Goal: Information Seeking & Learning: Learn about a topic

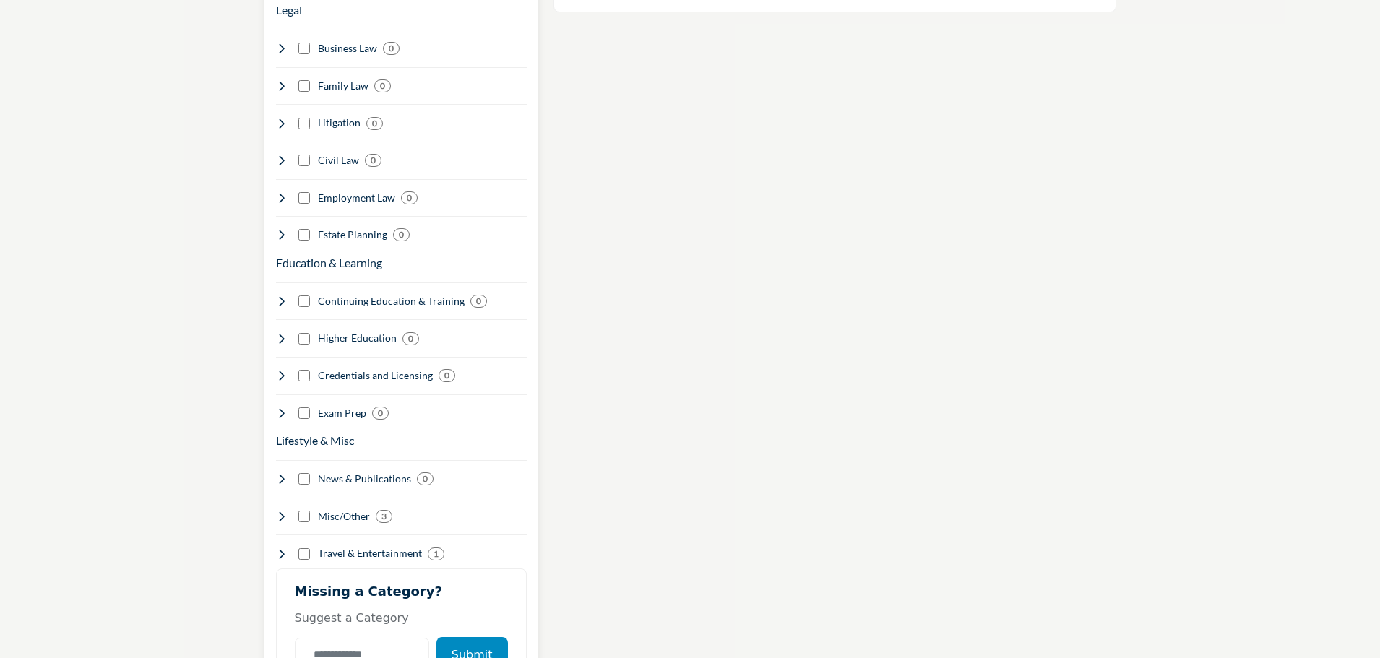
scroll to position [1806, 0]
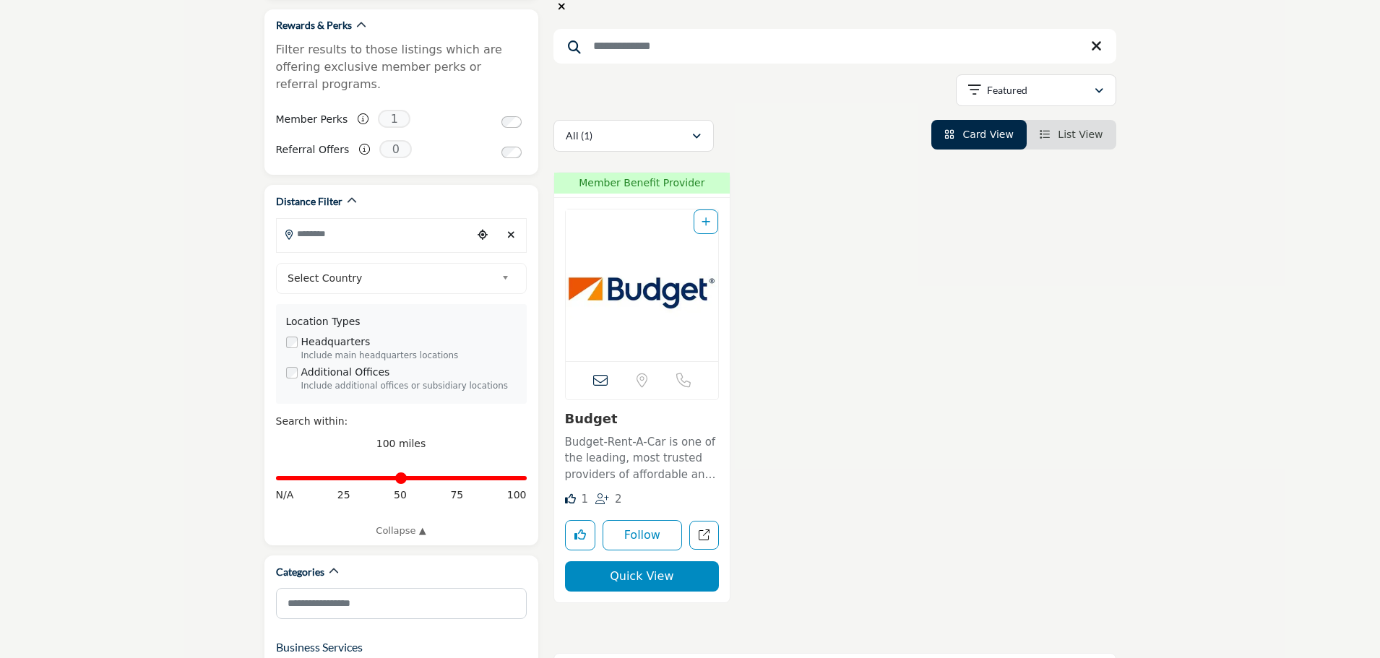
scroll to position [72, 0]
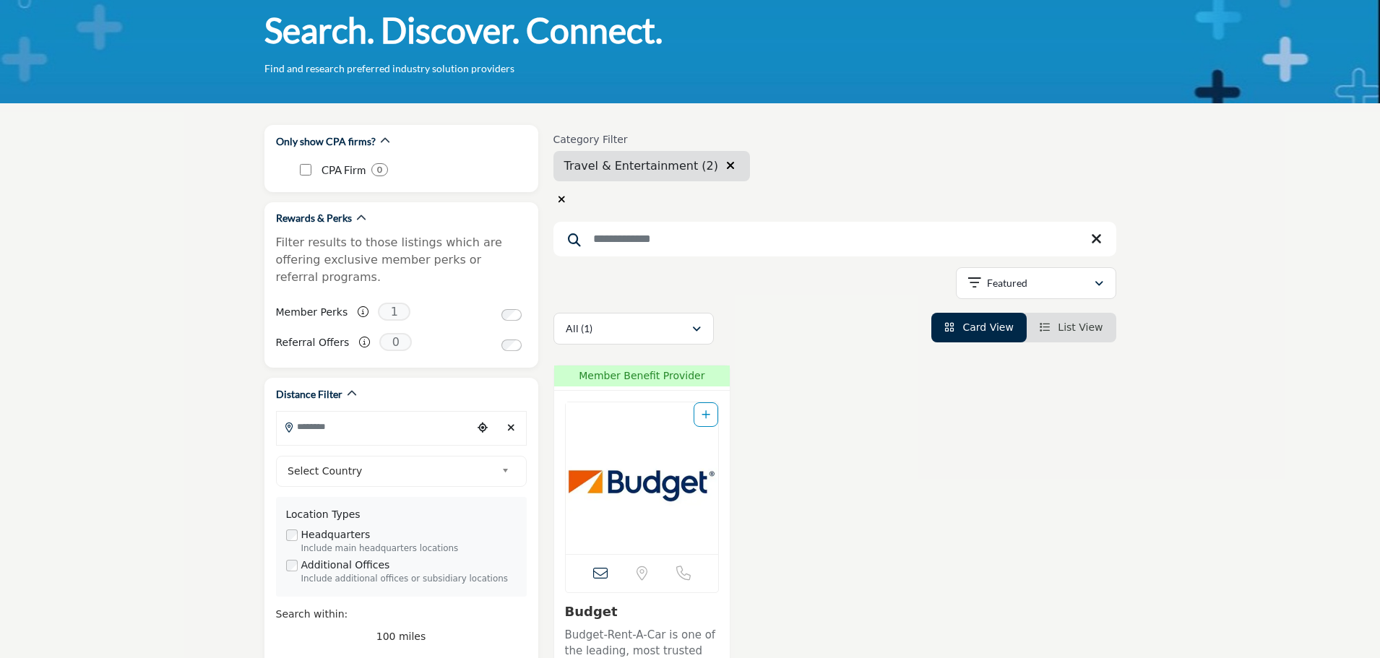
click at [726, 166] on icon "button" at bounding box center [730, 166] width 9 height 12
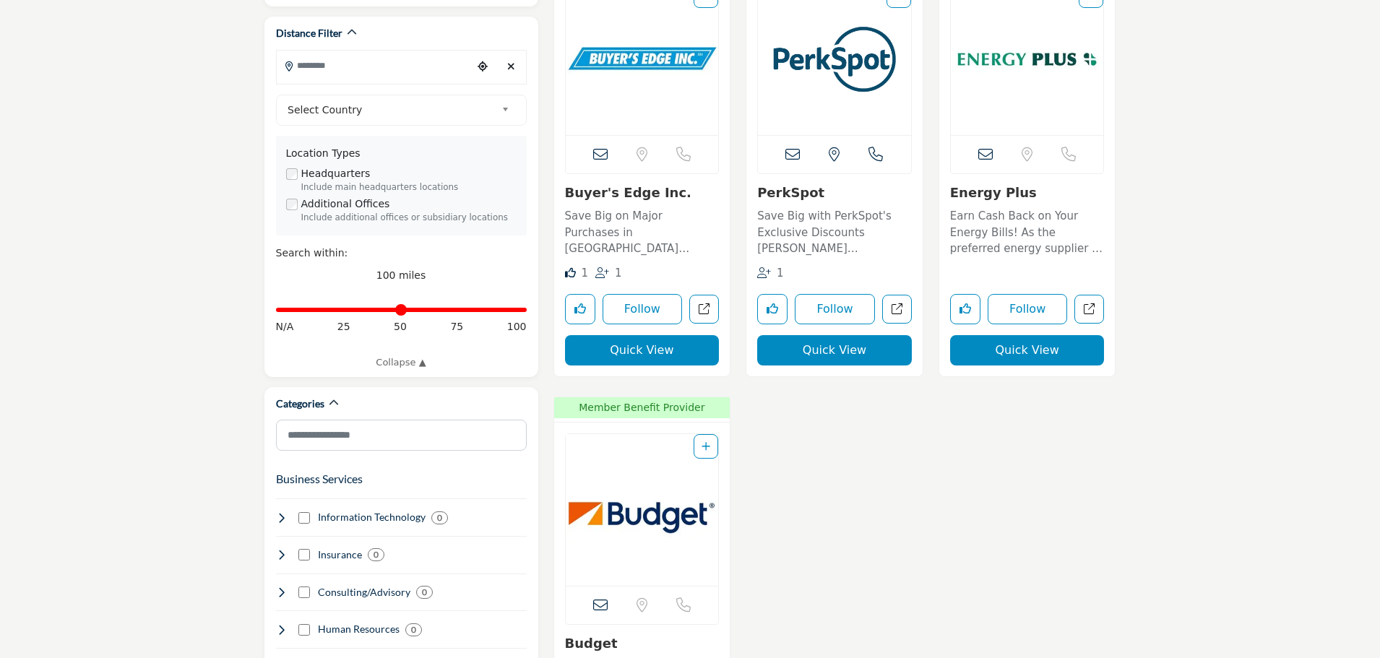
scroll to position [289, 0]
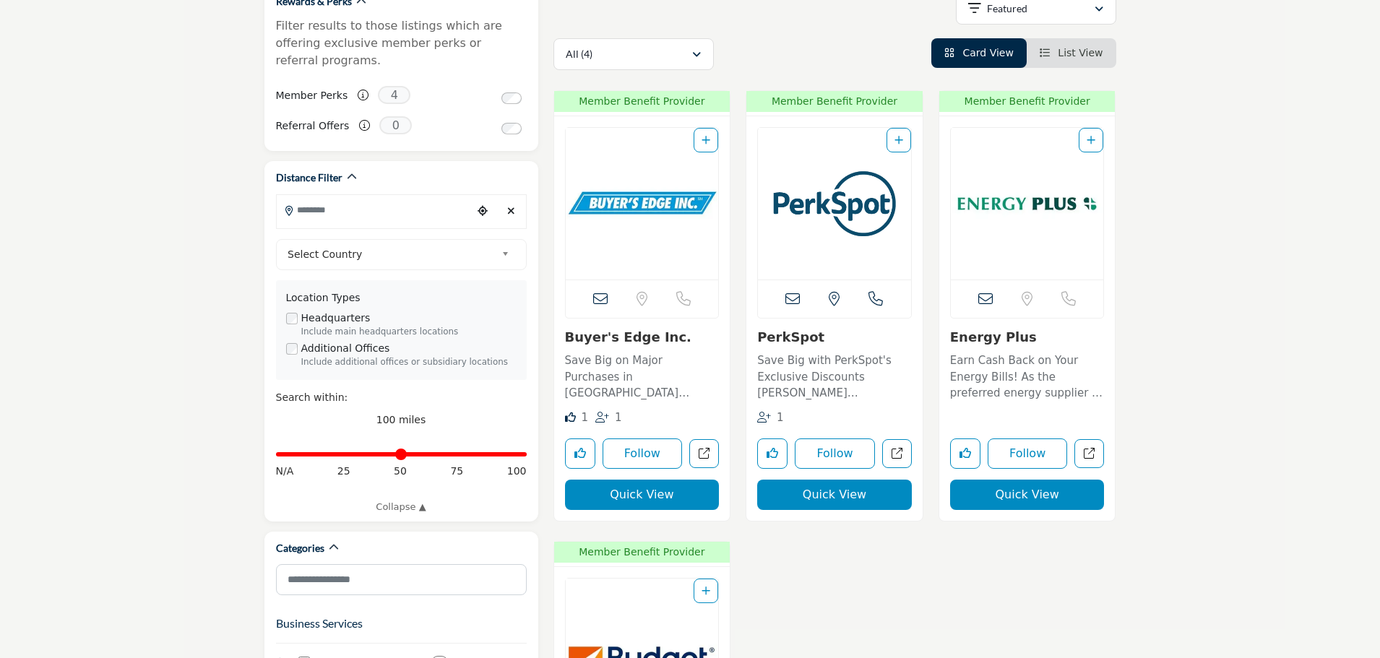
click at [709, 139] on icon "Add To List" at bounding box center [705, 140] width 9 height 10
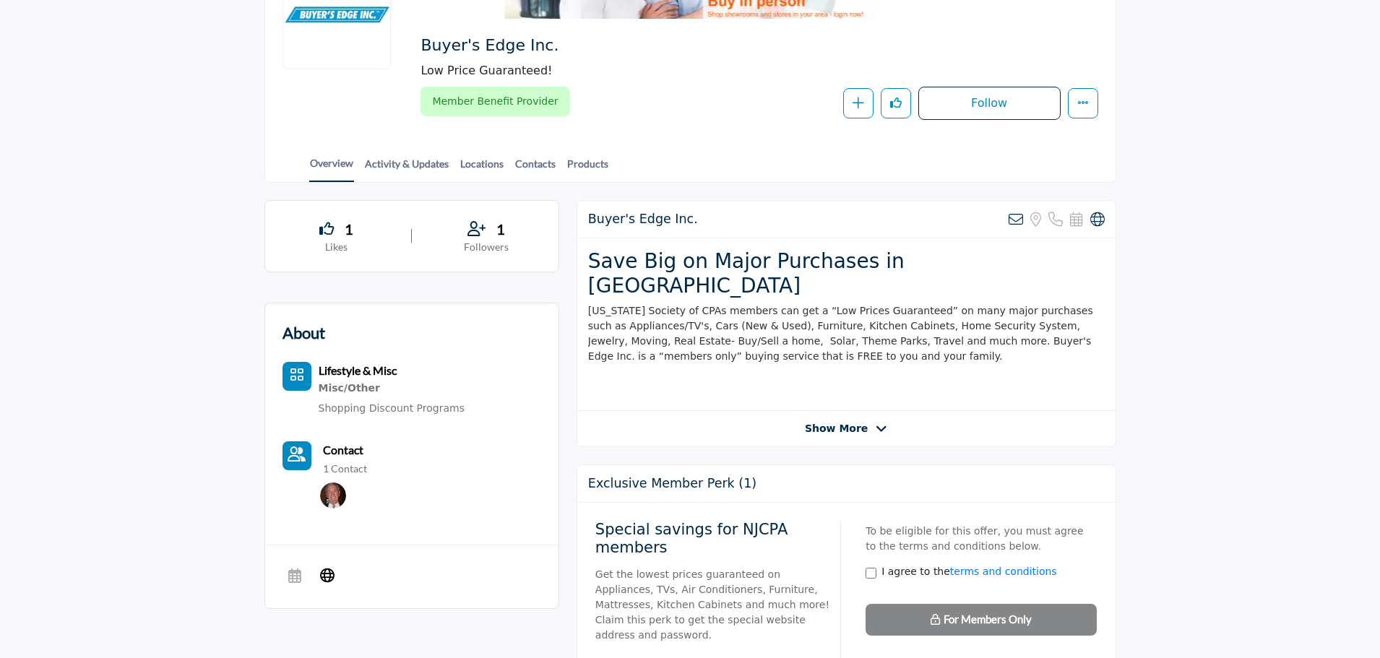
scroll to position [217, 0]
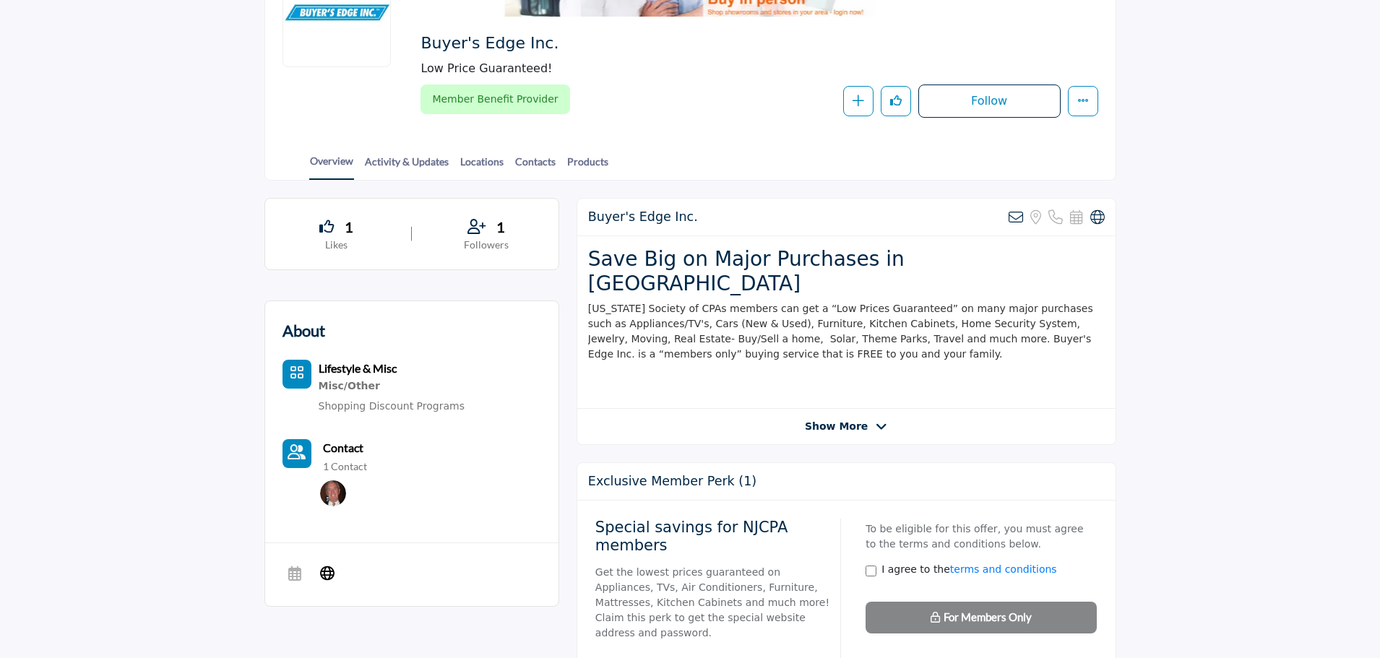
click at [794, 419] on div "Show More" at bounding box center [846, 426] width 538 height 15
click at [847, 419] on span "Show More" at bounding box center [836, 426] width 63 height 15
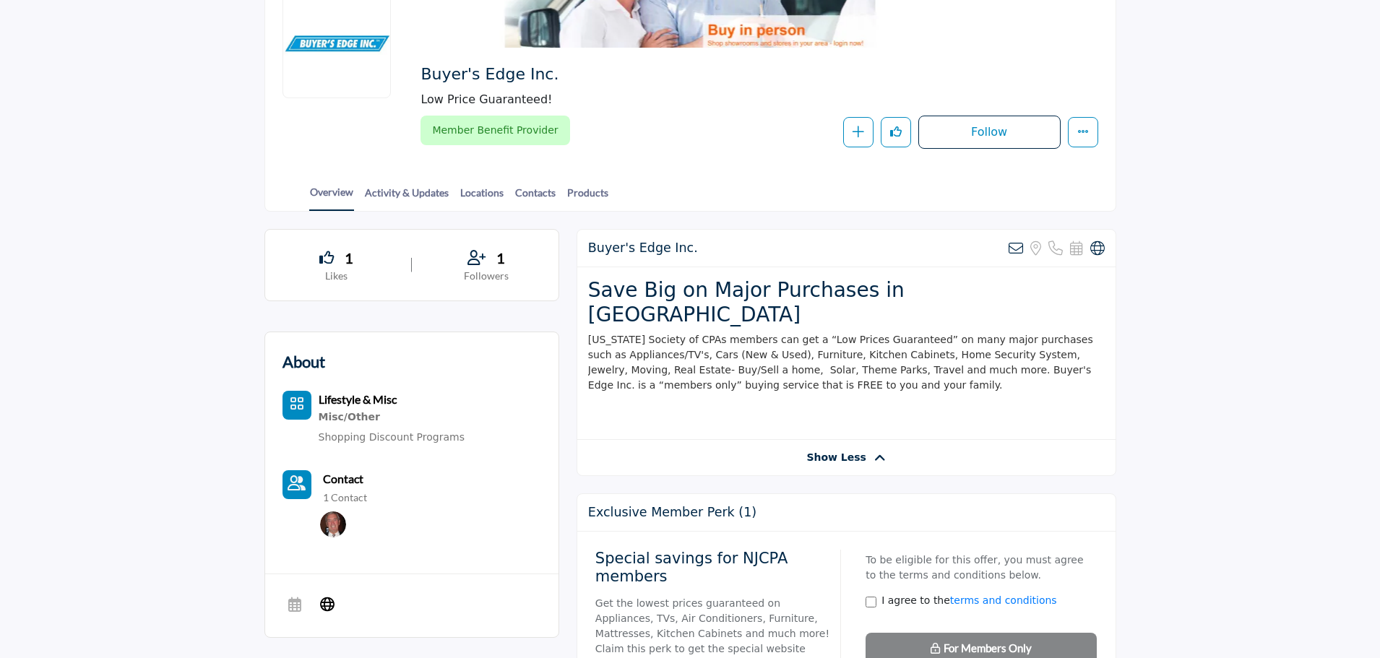
scroll to position [0, 0]
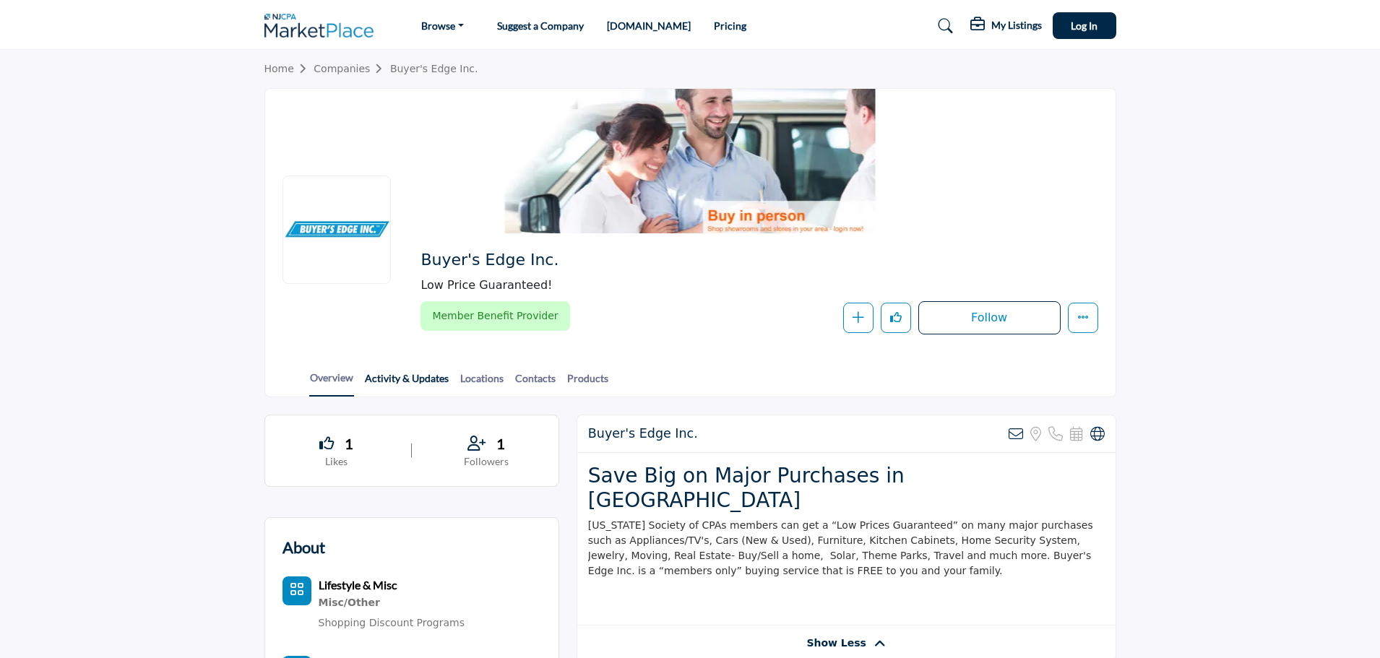
click at [410, 386] on link "Activity & Updates" at bounding box center [406, 383] width 85 height 25
click at [486, 375] on link "Locations" at bounding box center [481, 383] width 45 height 25
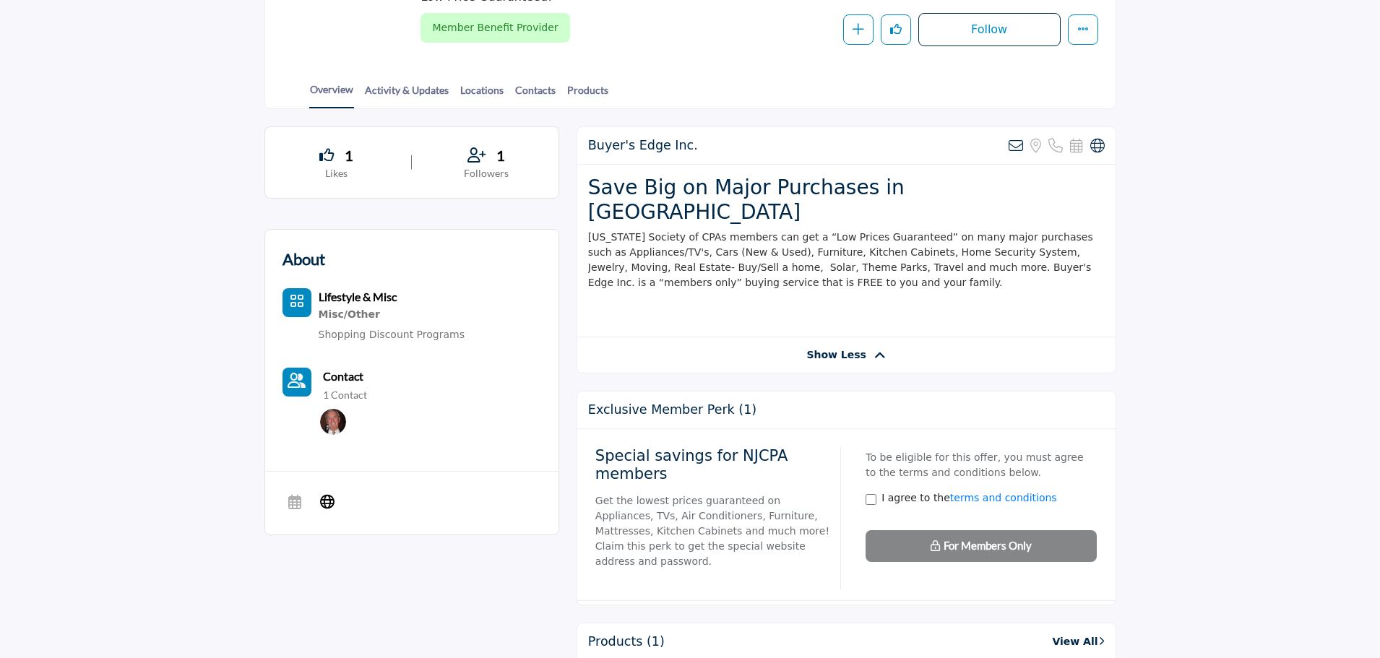
scroll to position [289, 0]
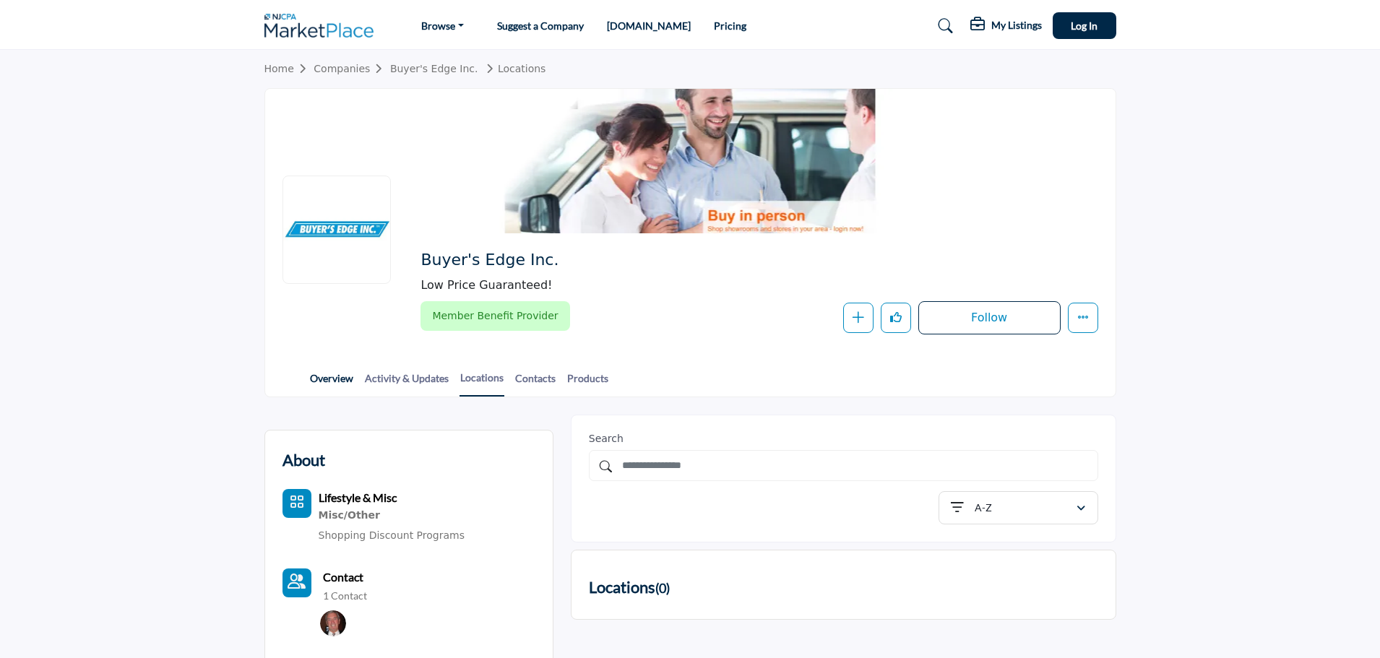
click at [330, 379] on link "Overview" at bounding box center [331, 383] width 45 height 25
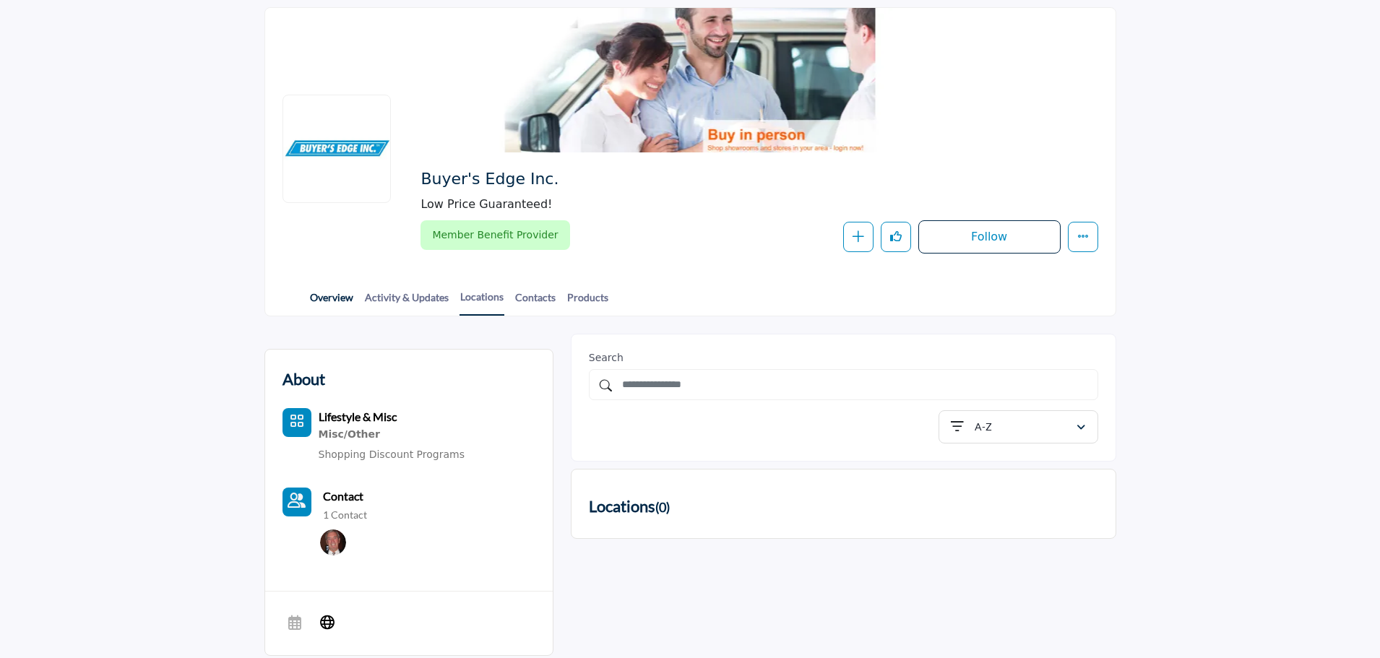
scroll to position [217, 0]
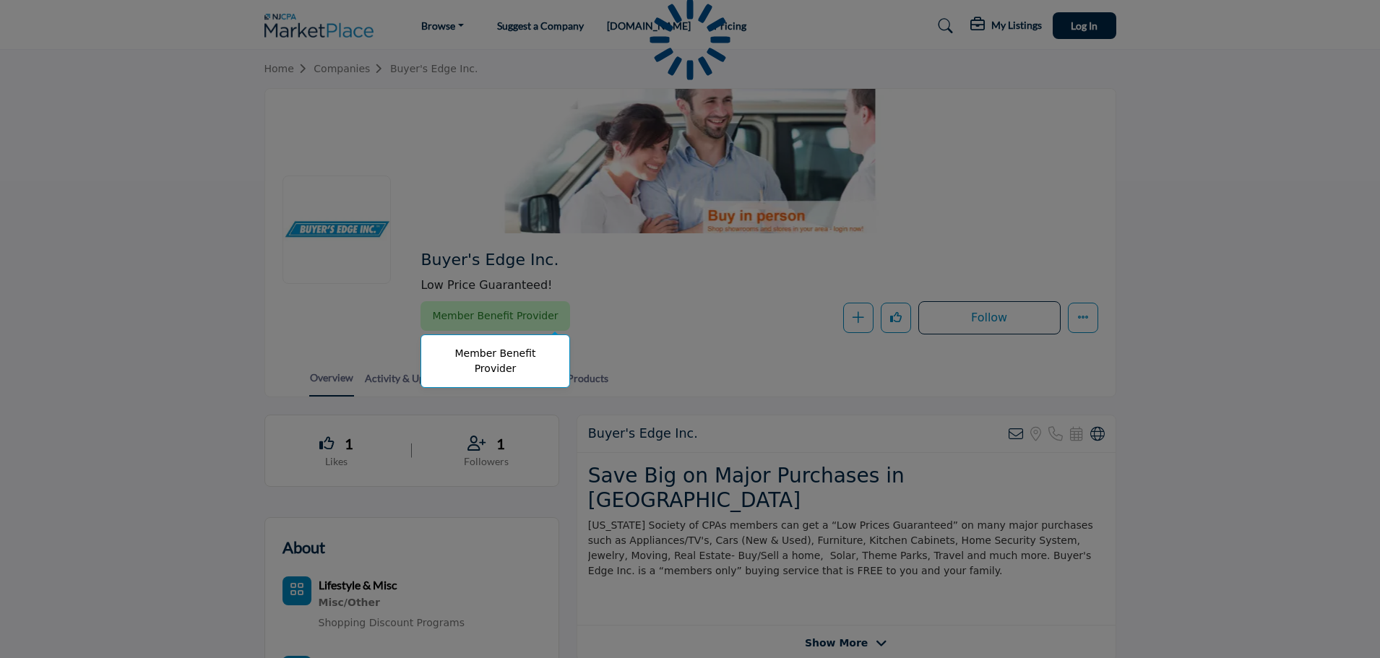
scroll to position [289, 0]
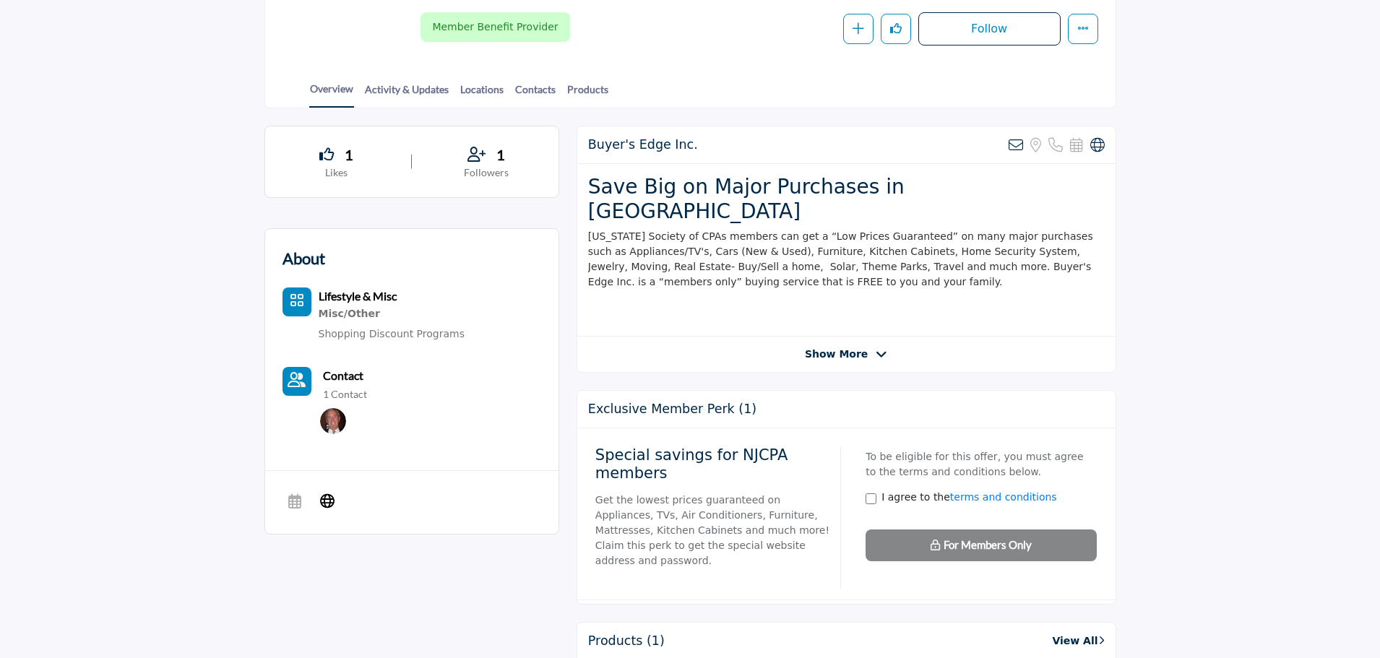
click at [829, 347] on span "Show More" at bounding box center [836, 354] width 63 height 15
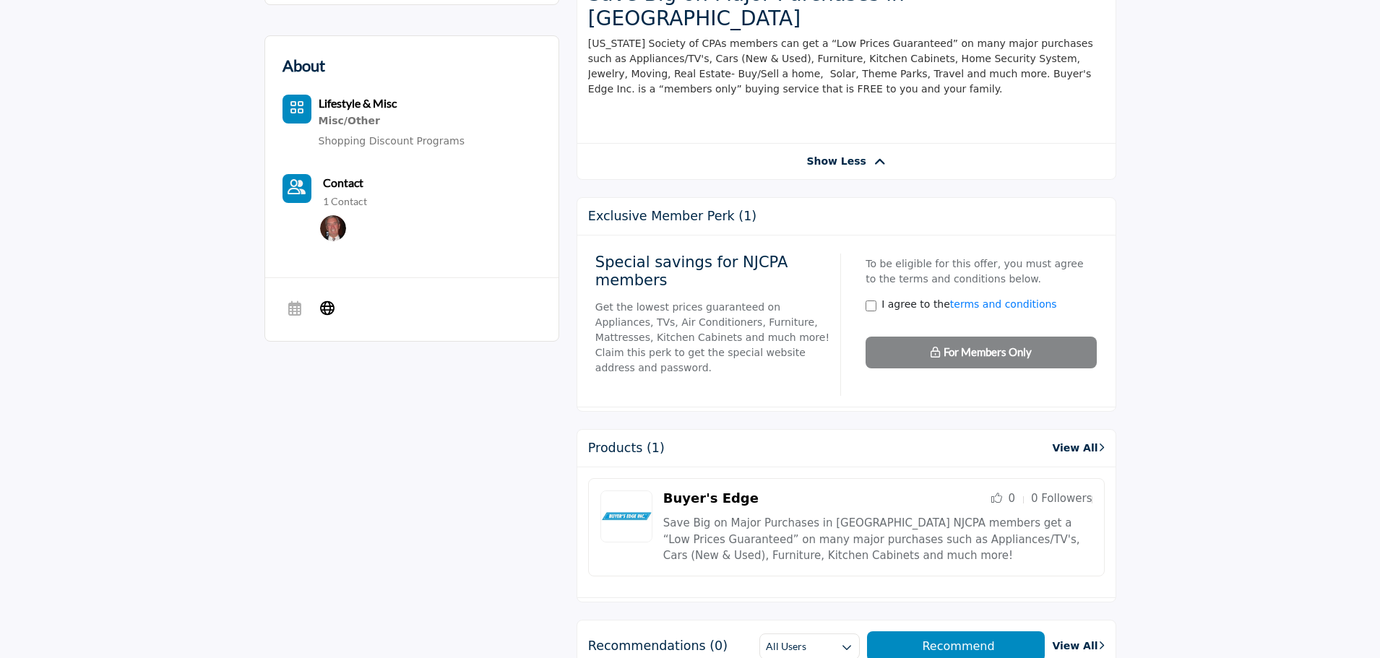
scroll to position [650, 0]
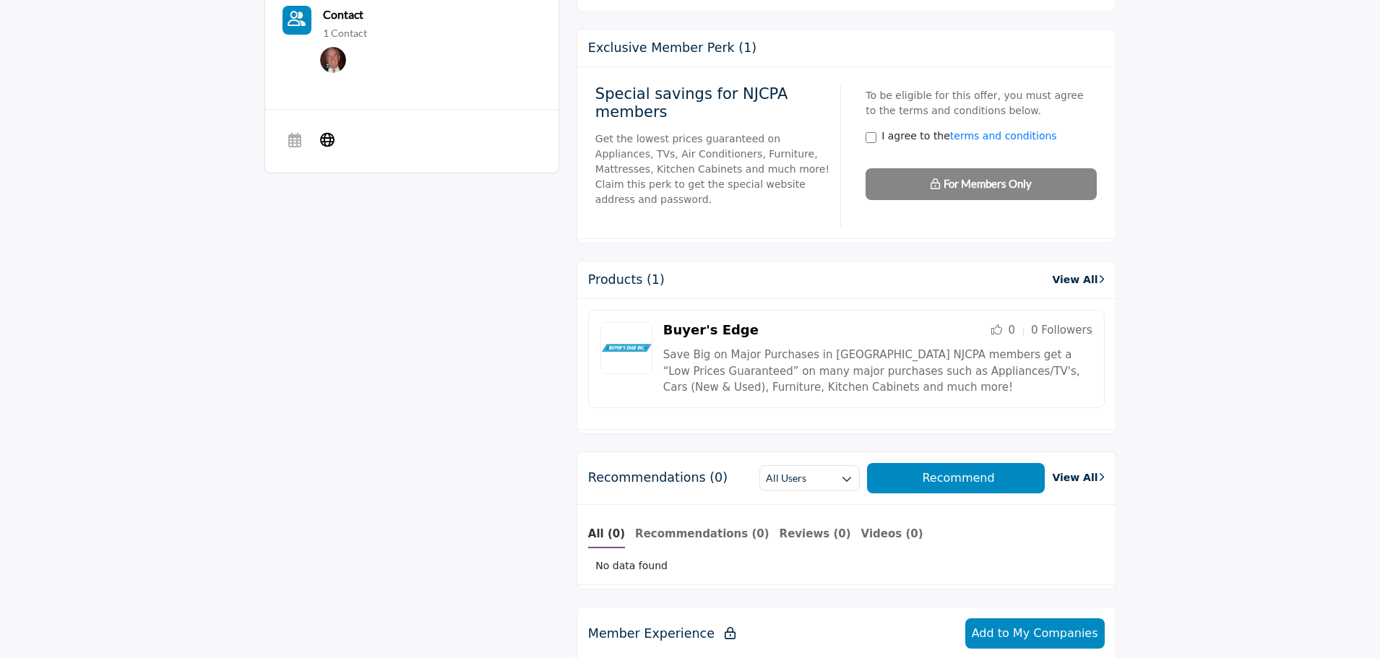
click at [624, 322] on img at bounding box center [626, 348] width 52 height 52
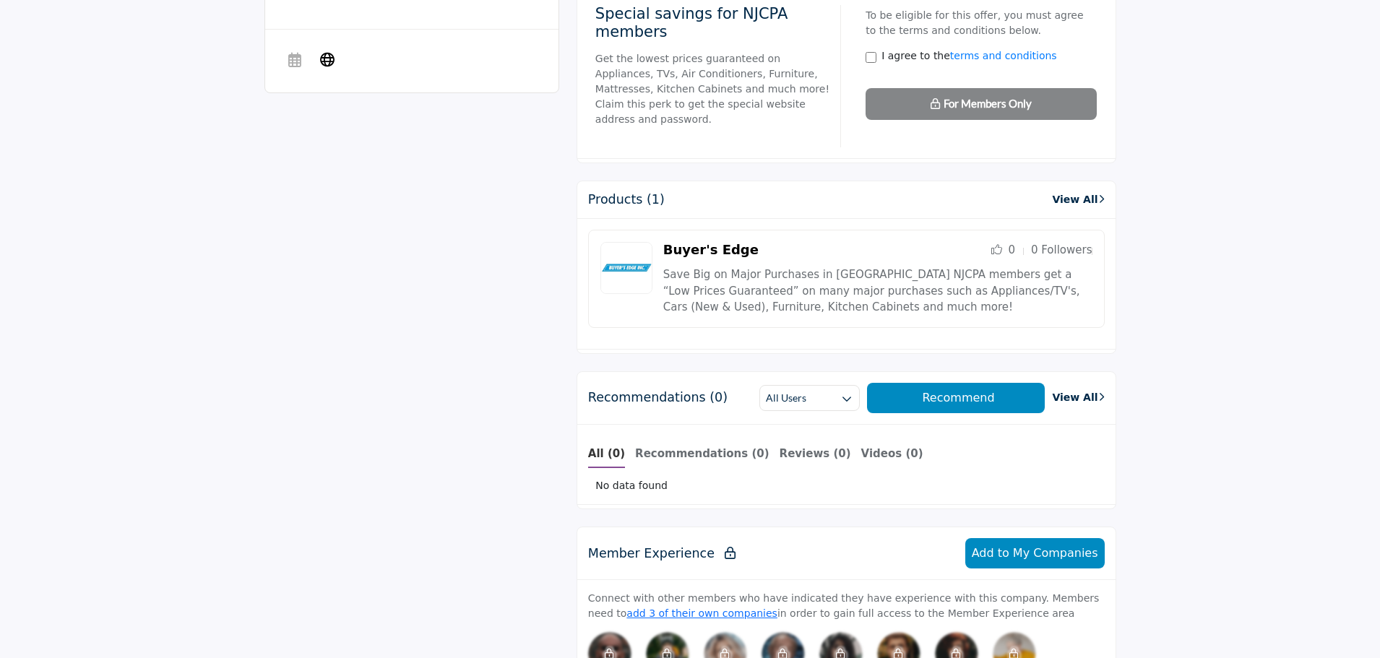
scroll to position [919, 0]
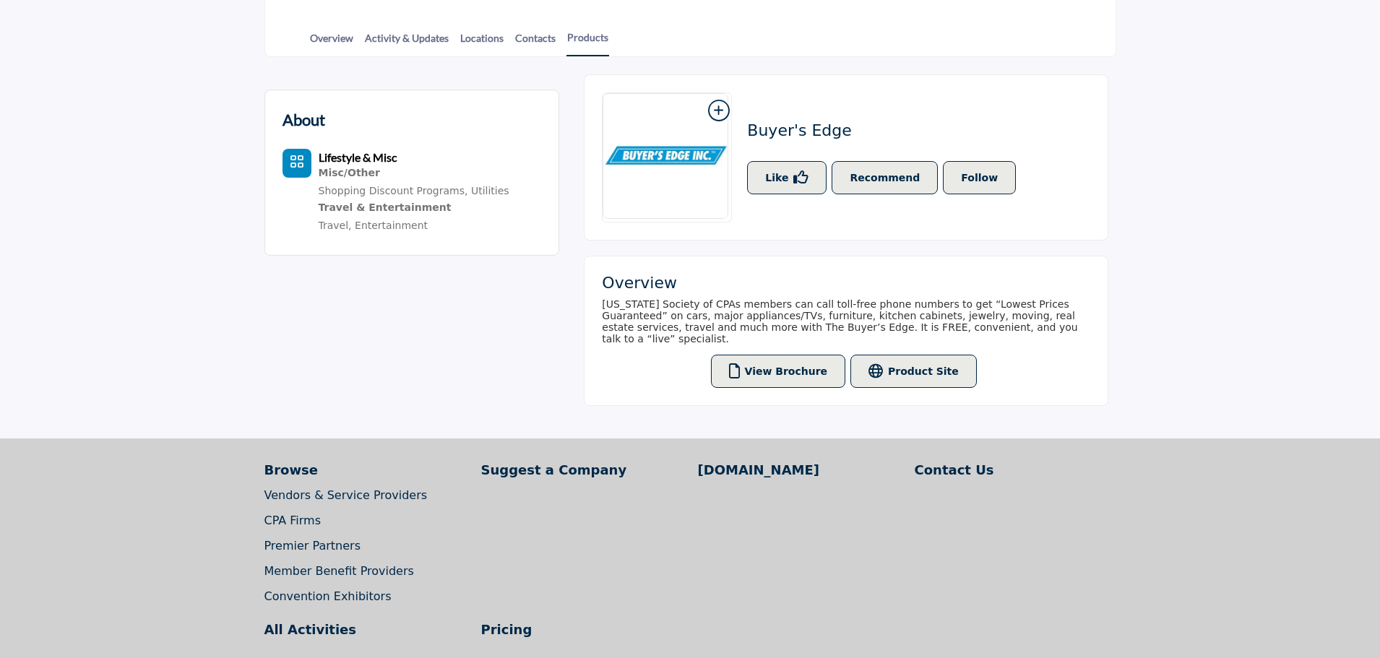
scroll to position [361, 0]
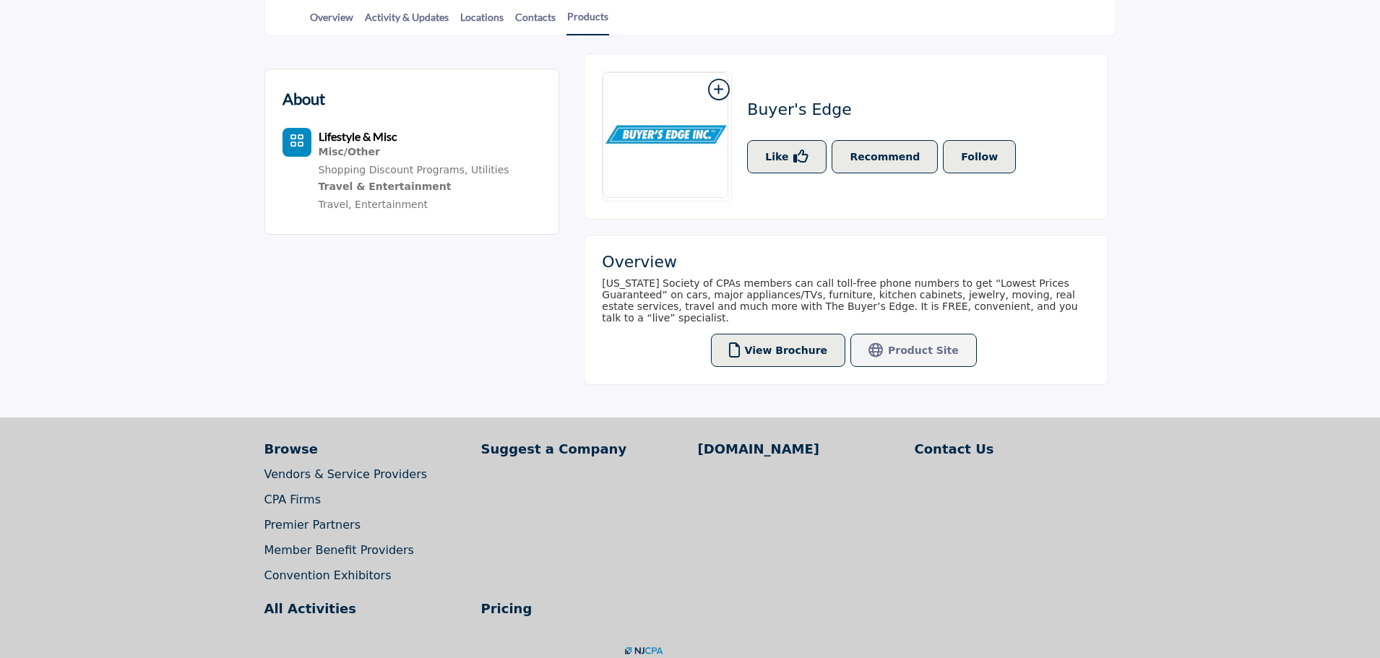
click at [922, 334] on button "Product Site" at bounding box center [913, 350] width 126 height 33
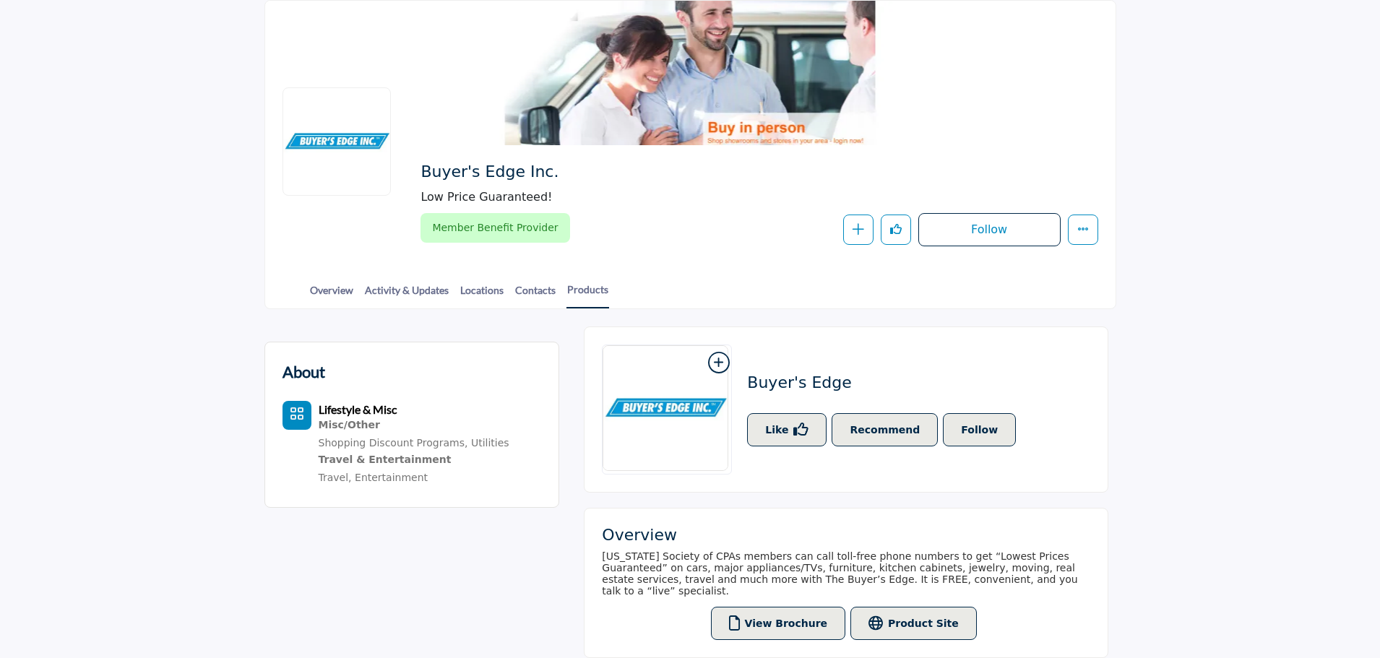
scroll to position [0, 0]
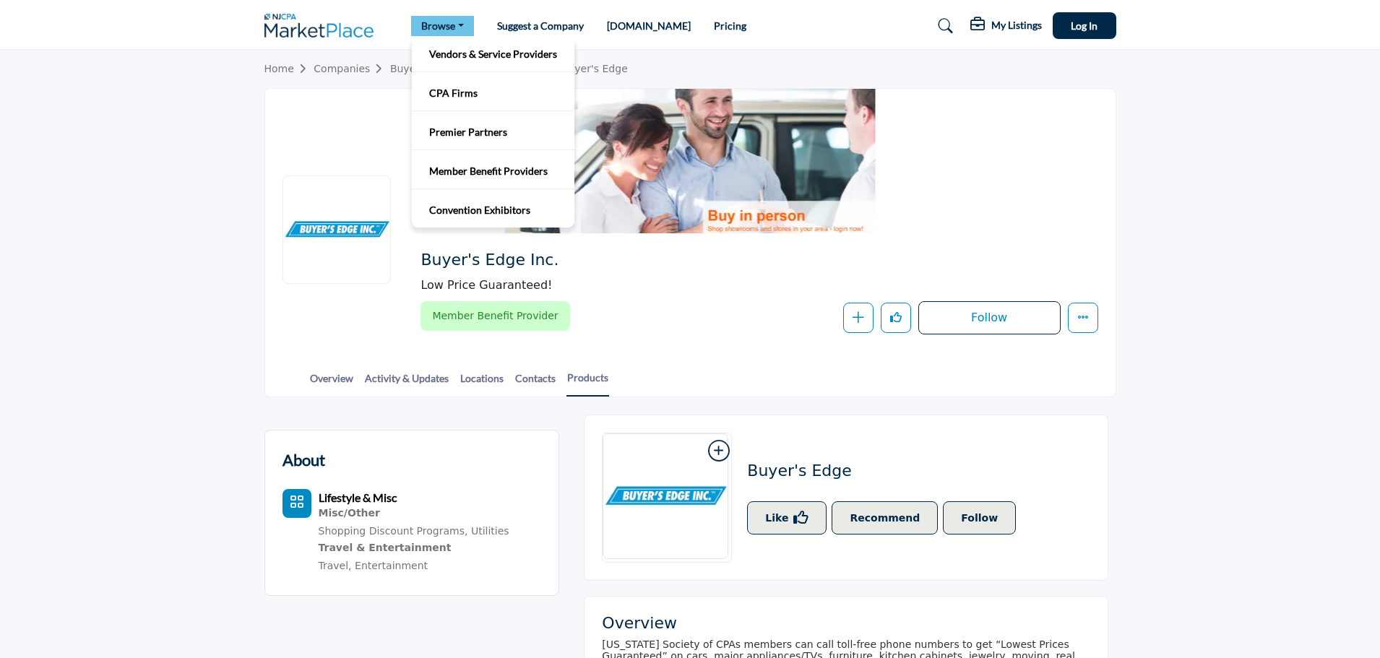
click at [417, 33] on link "Browse" at bounding box center [442, 26] width 63 height 20
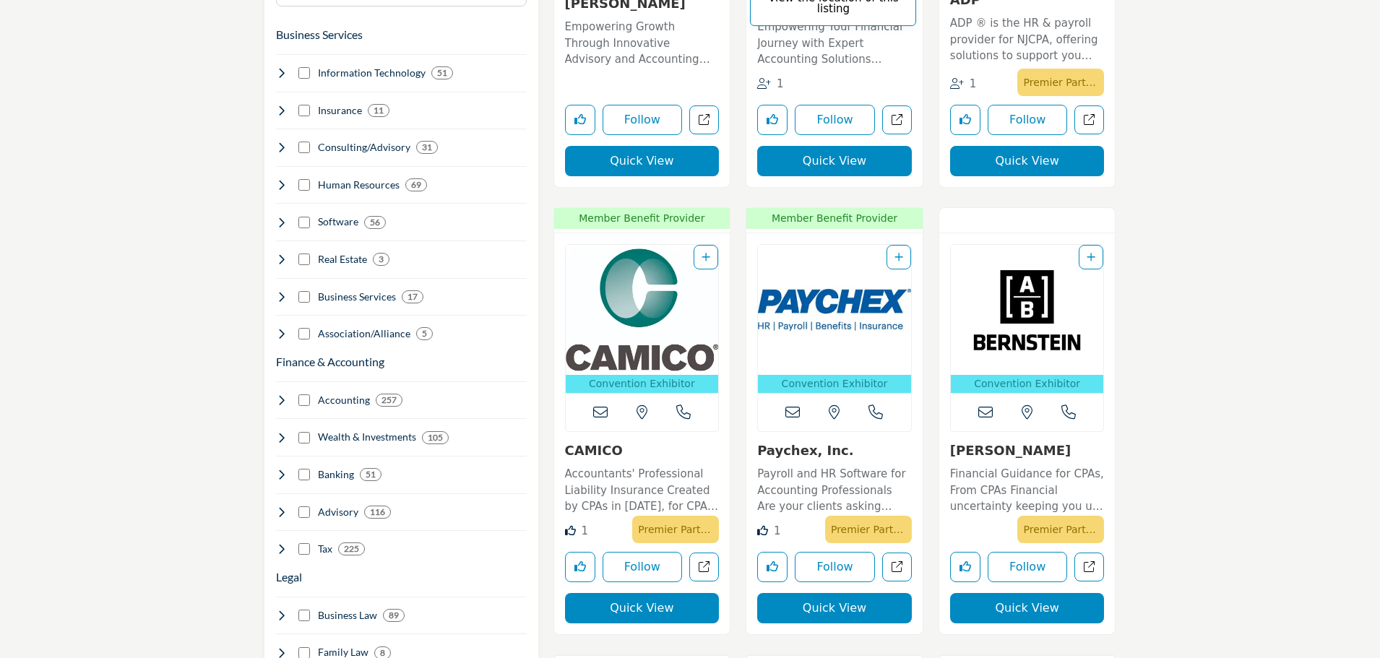
scroll to position [795, 0]
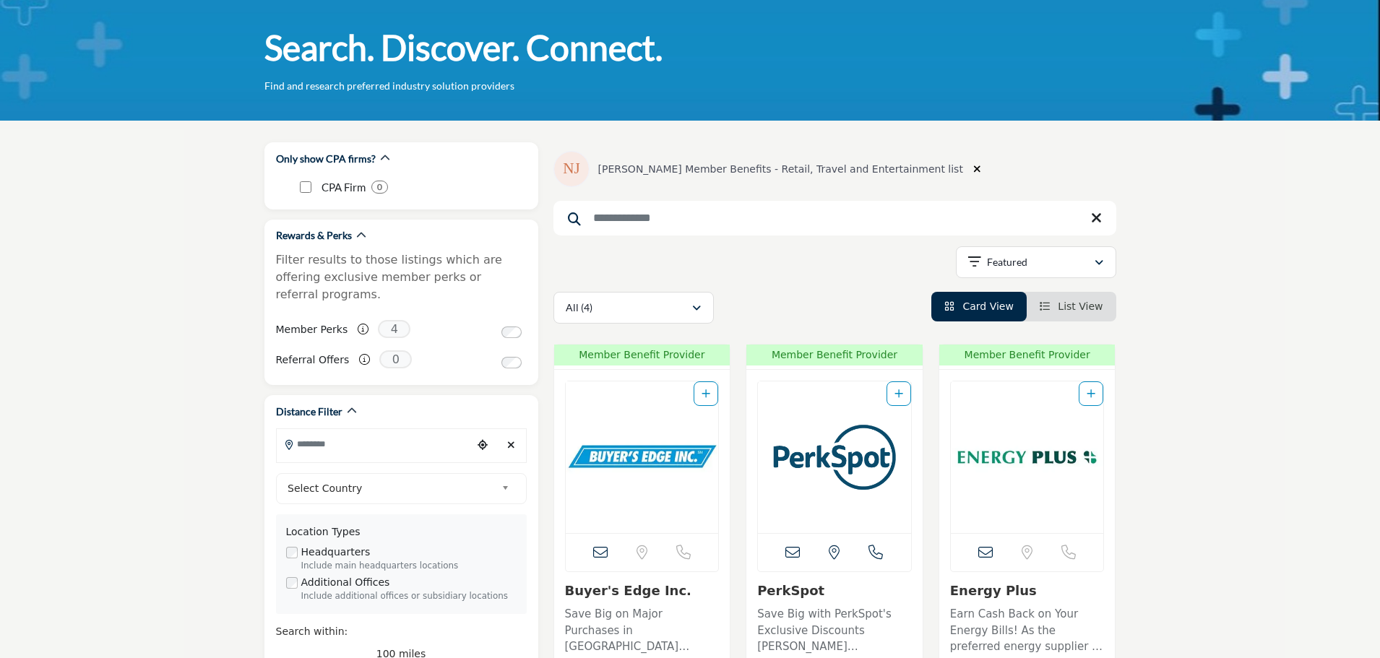
scroll to position [217, 0]
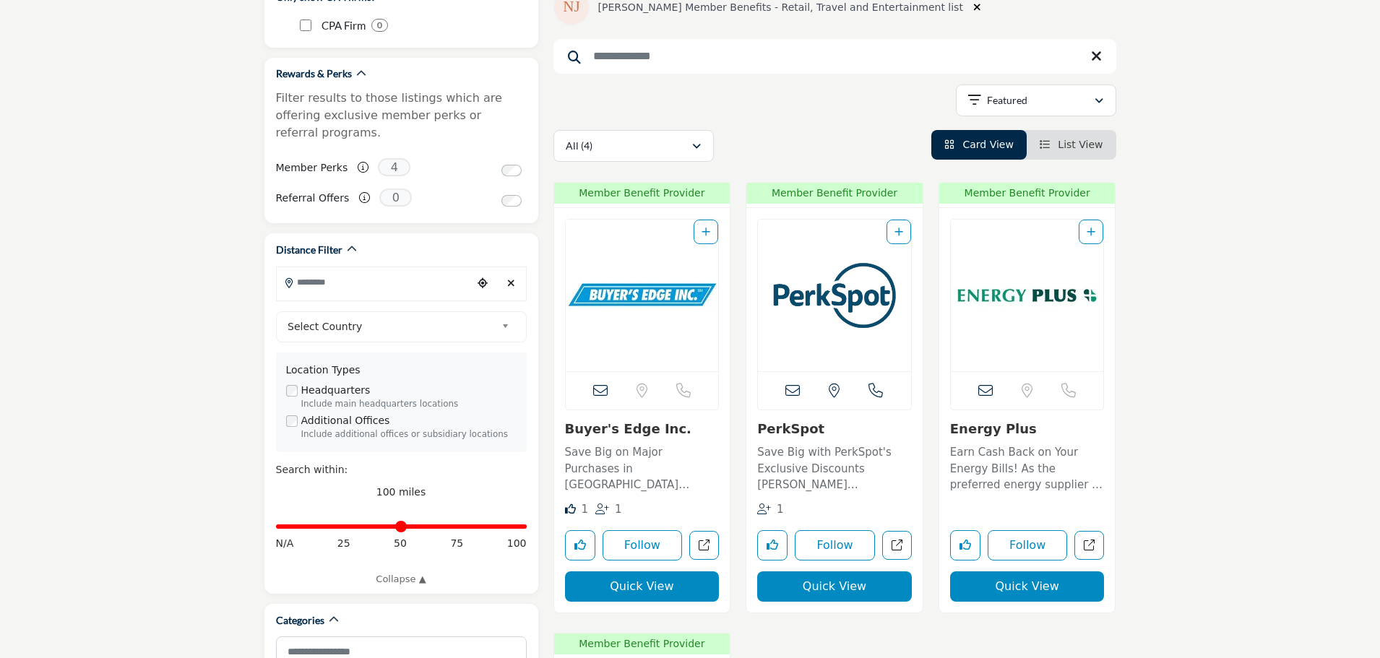
click at [700, 485] on p "Save Big on Major Purchases in [GEOGRAPHIC_DATA] [US_STATE] Society of CPAs mem…" at bounding box center [642, 468] width 155 height 49
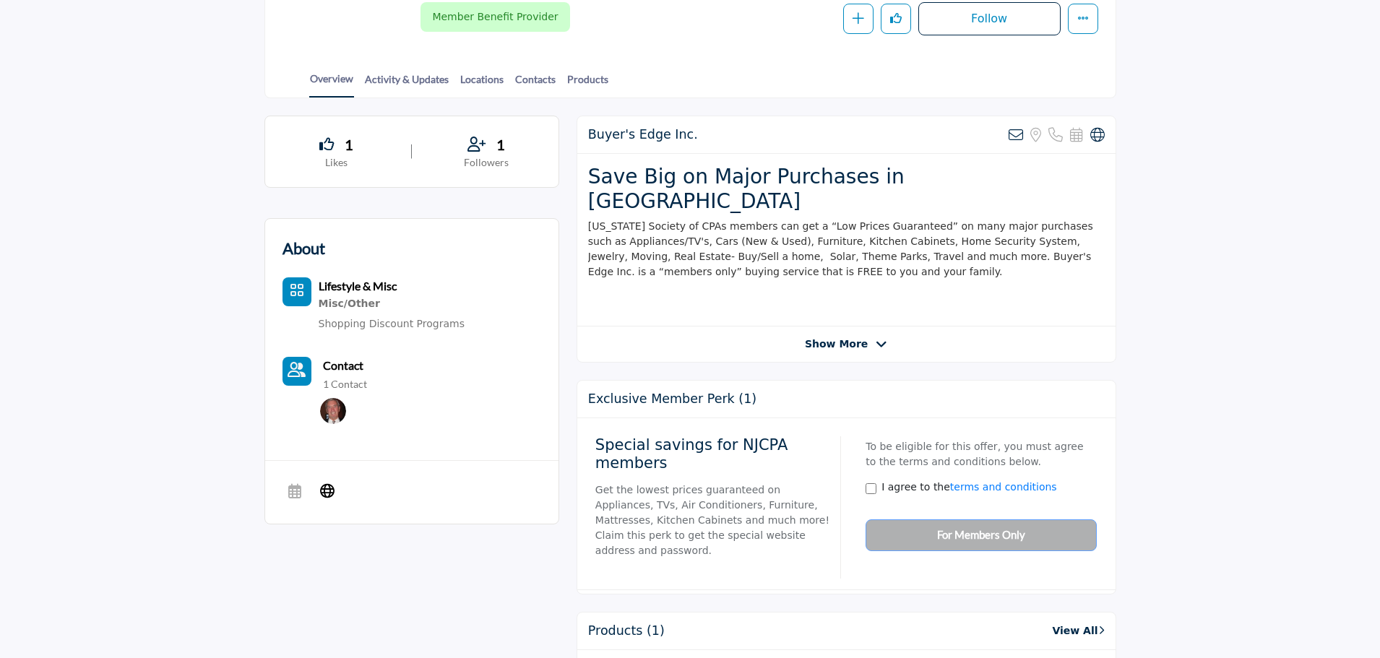
scroll to position [361, 0]
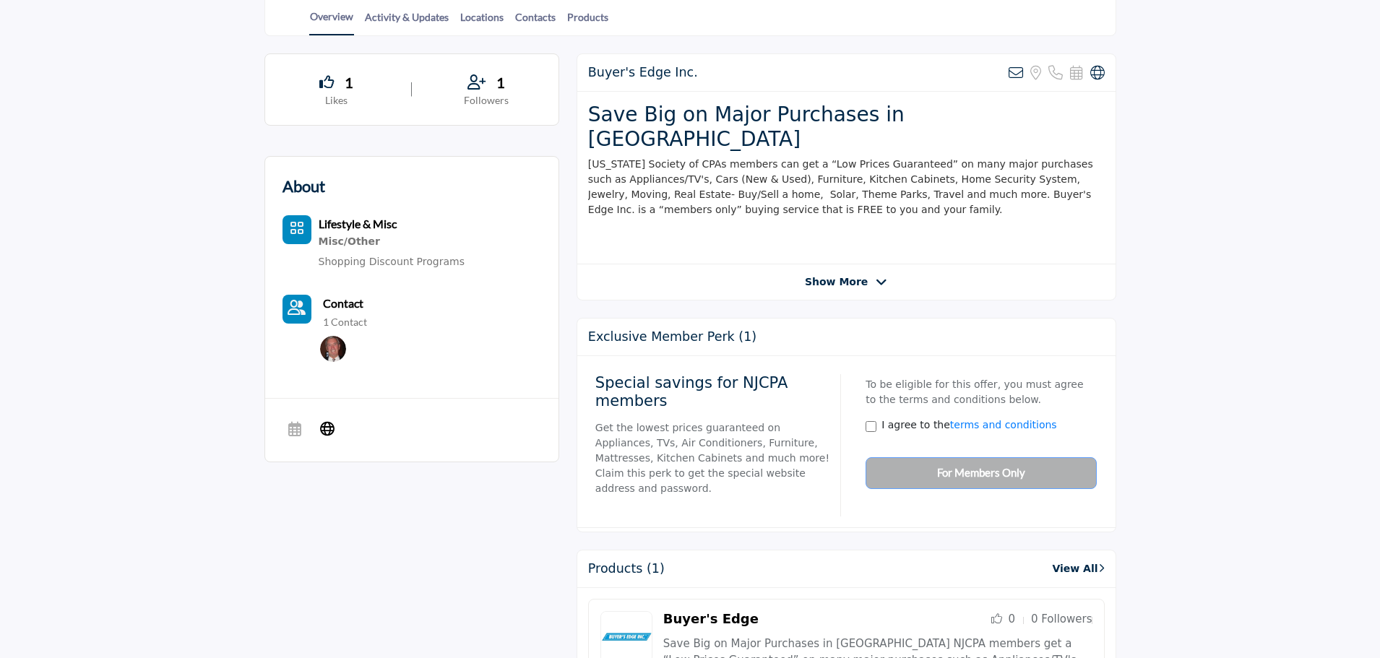
click at [973, 449] on div "To be eligible for this offer, you must agree to the terms and conditions below…" at bounding box center [975, 428] width 241 height 122
click at [987, 419] on link "terms and conditions" at bounding box center [1003, 425] width 107 height 12
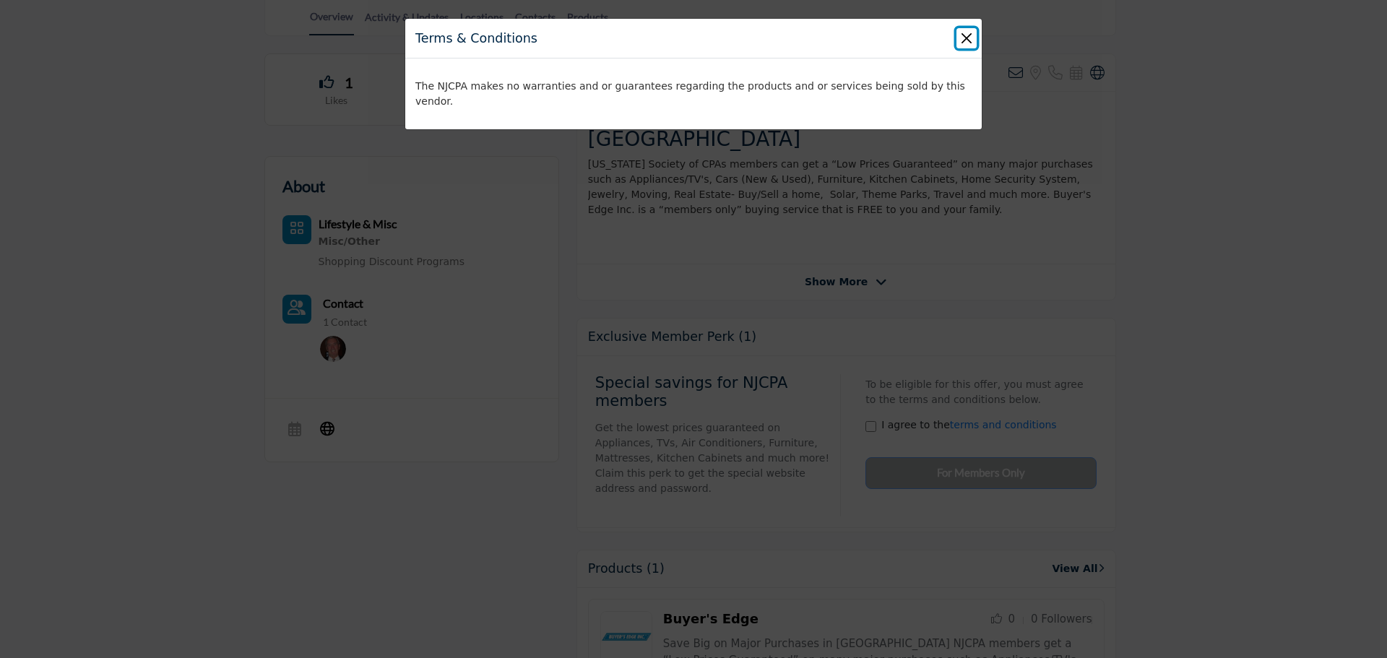
click at [966, 36] on button "Close" at bounding box center [966, 38] width 20 height 20
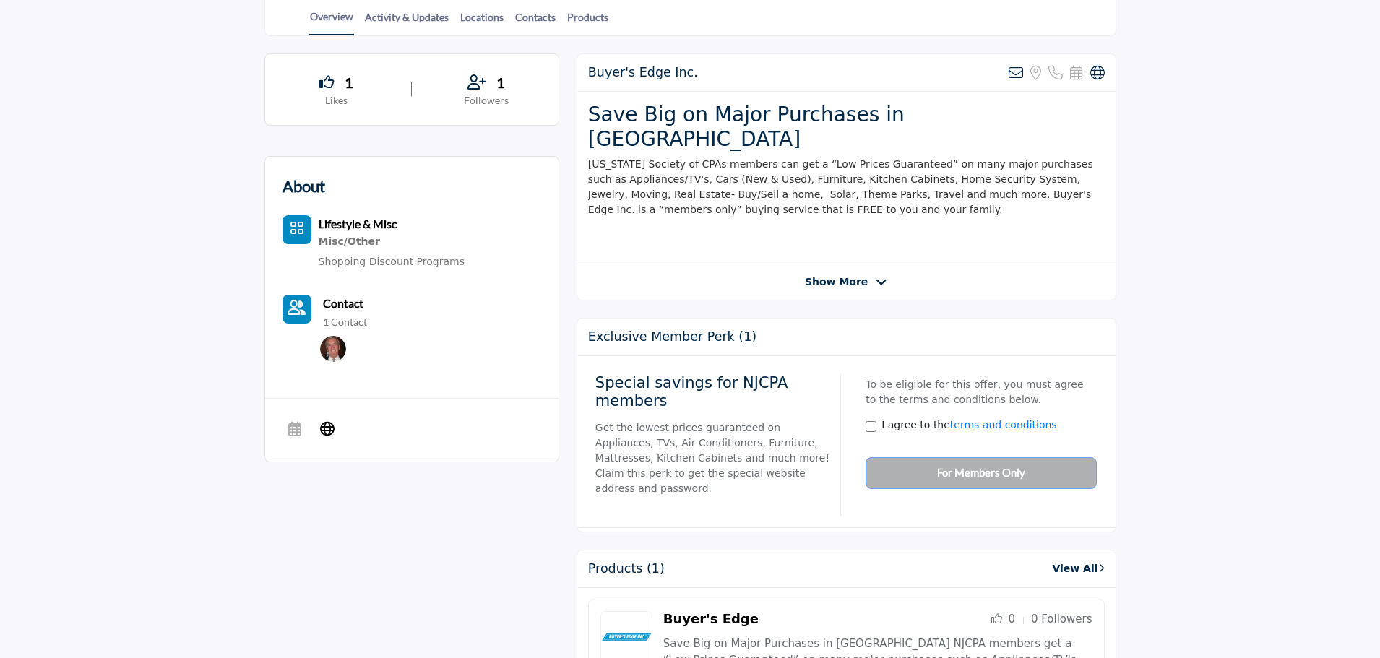
click at [979, 460] on div "To be eligible for this offer, you must agree to the terms and conditions below…" at bounding box center [975, 428] width 241 height 122
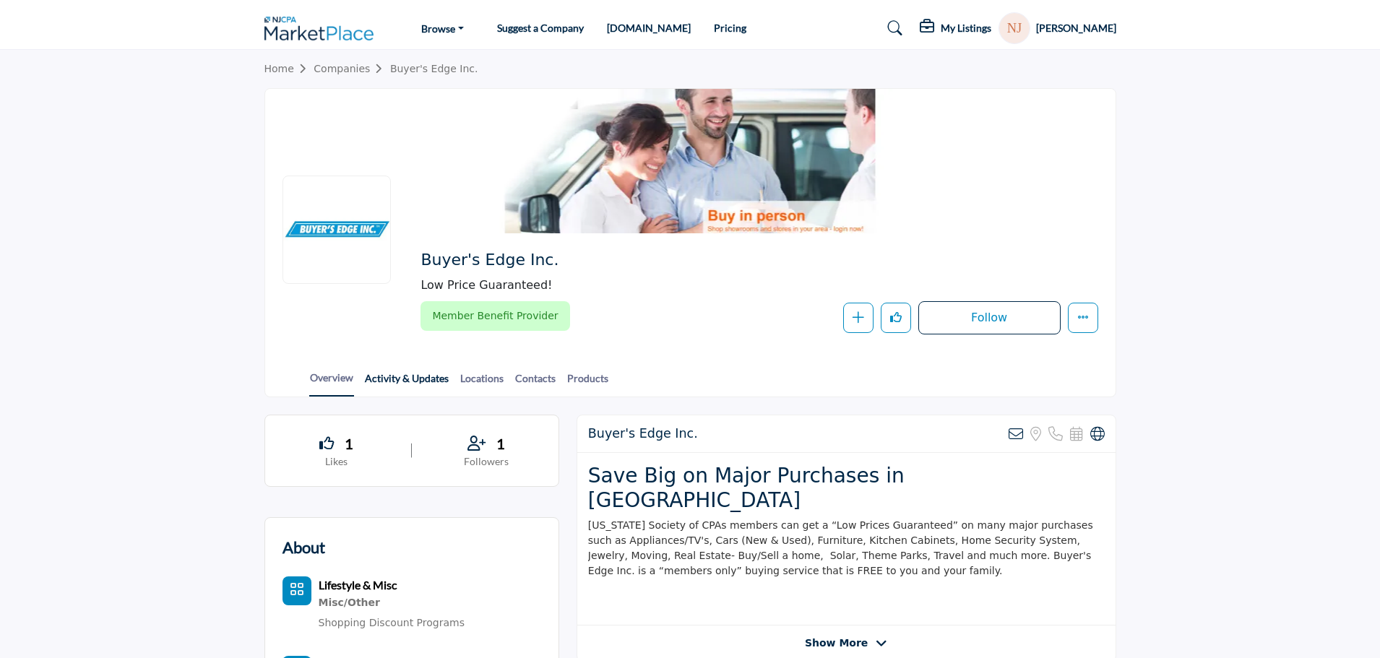
click at [410, 383] on link "Activity & Updates" at bounding box center [406, 383] width 85 height 25
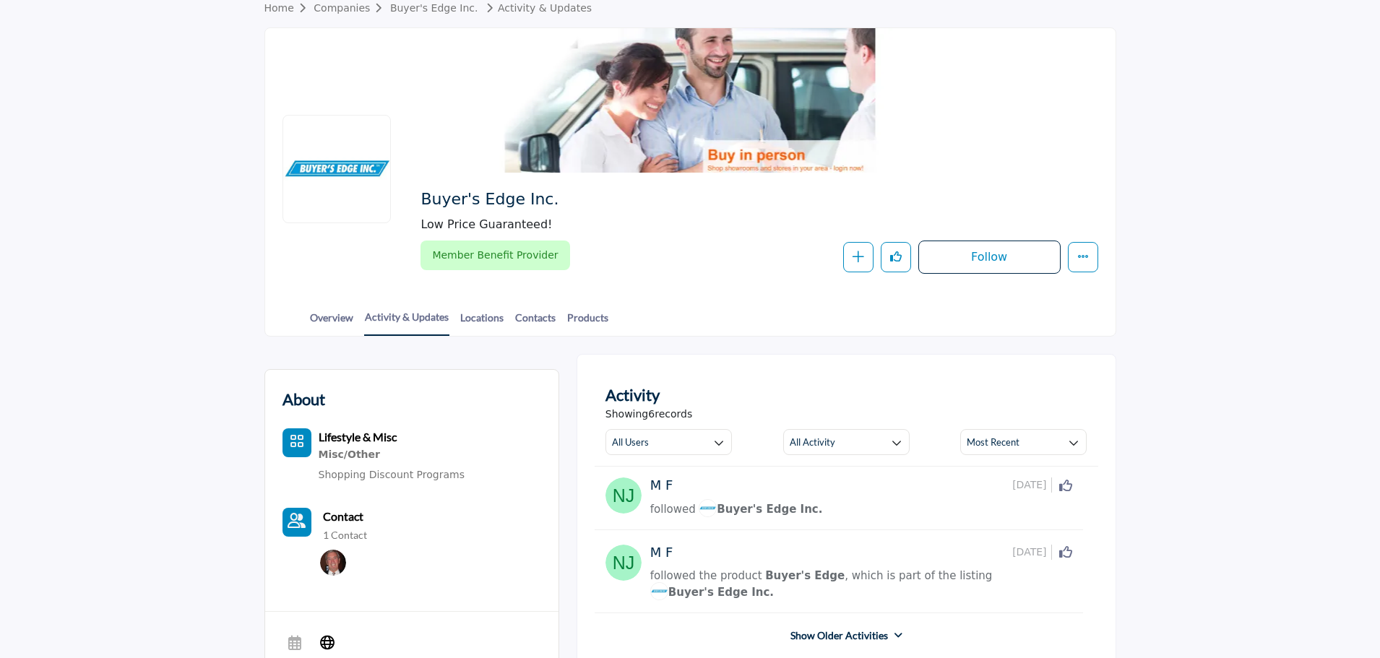
scroll to position [144, 0]
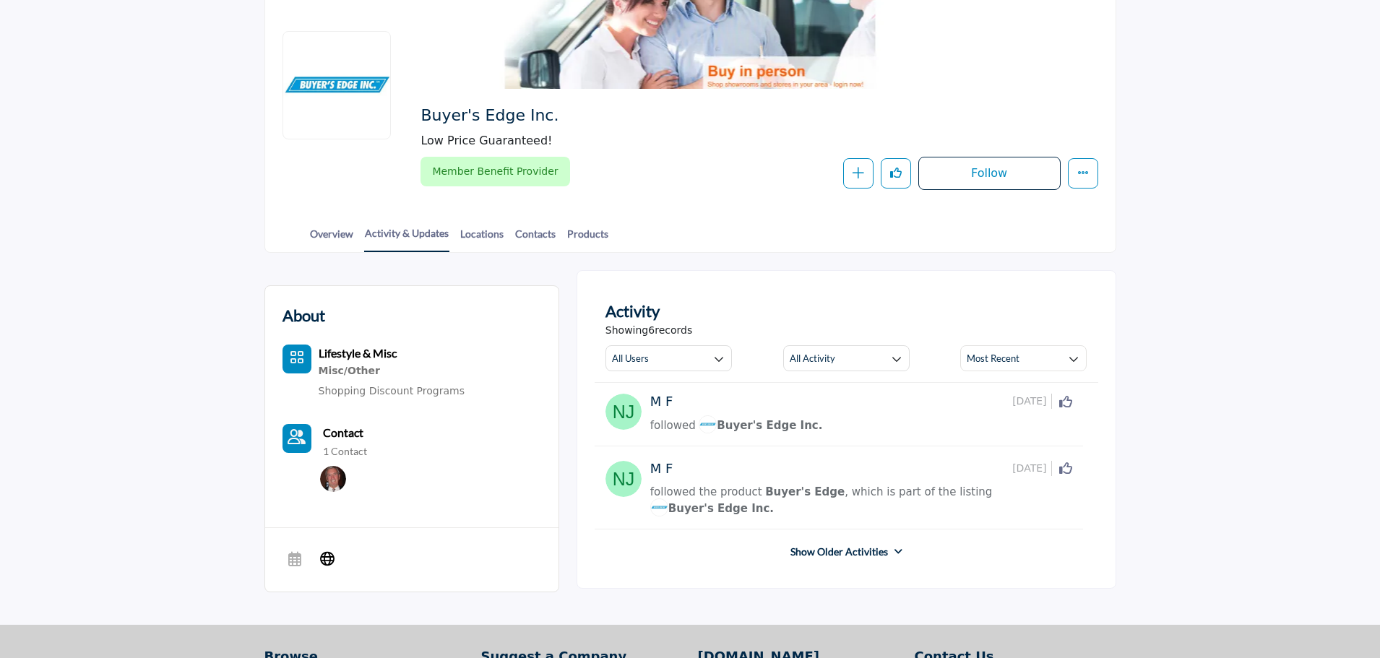
click at [860, 539] on div "Show Older Activities" at bounding box center [845, 552] width 503 height 26
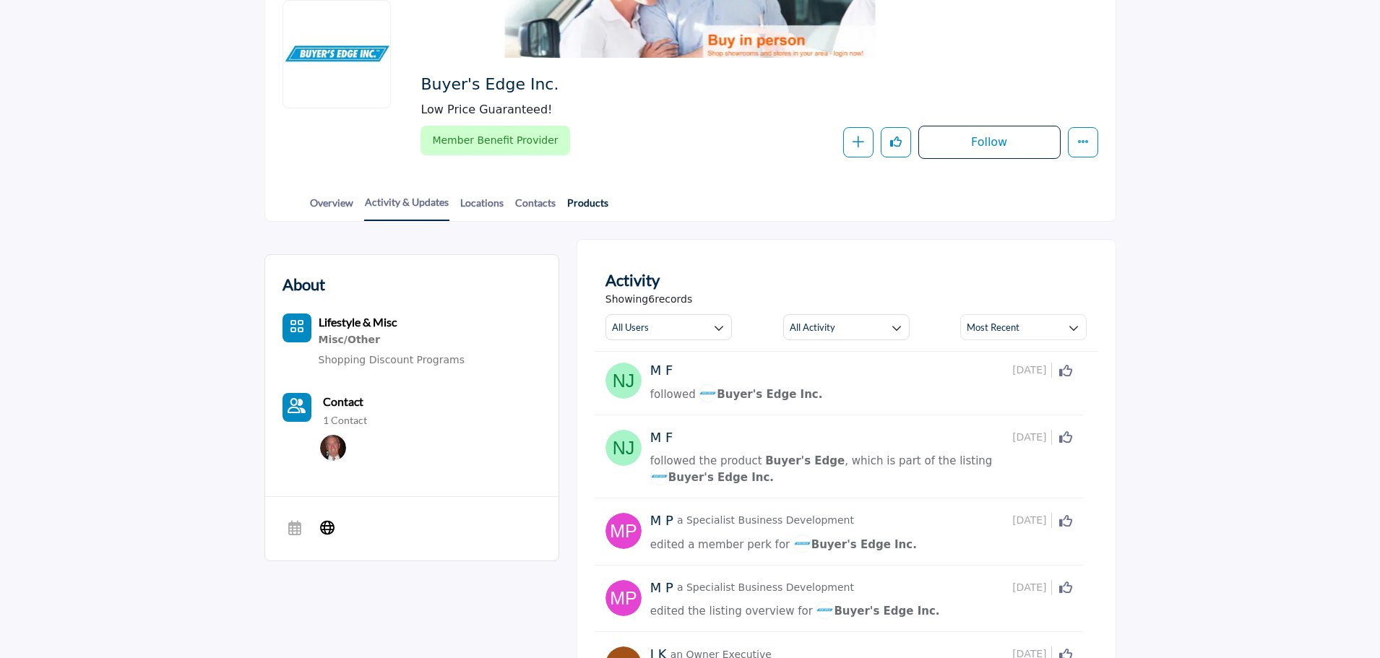
scroll to position [72, 0]
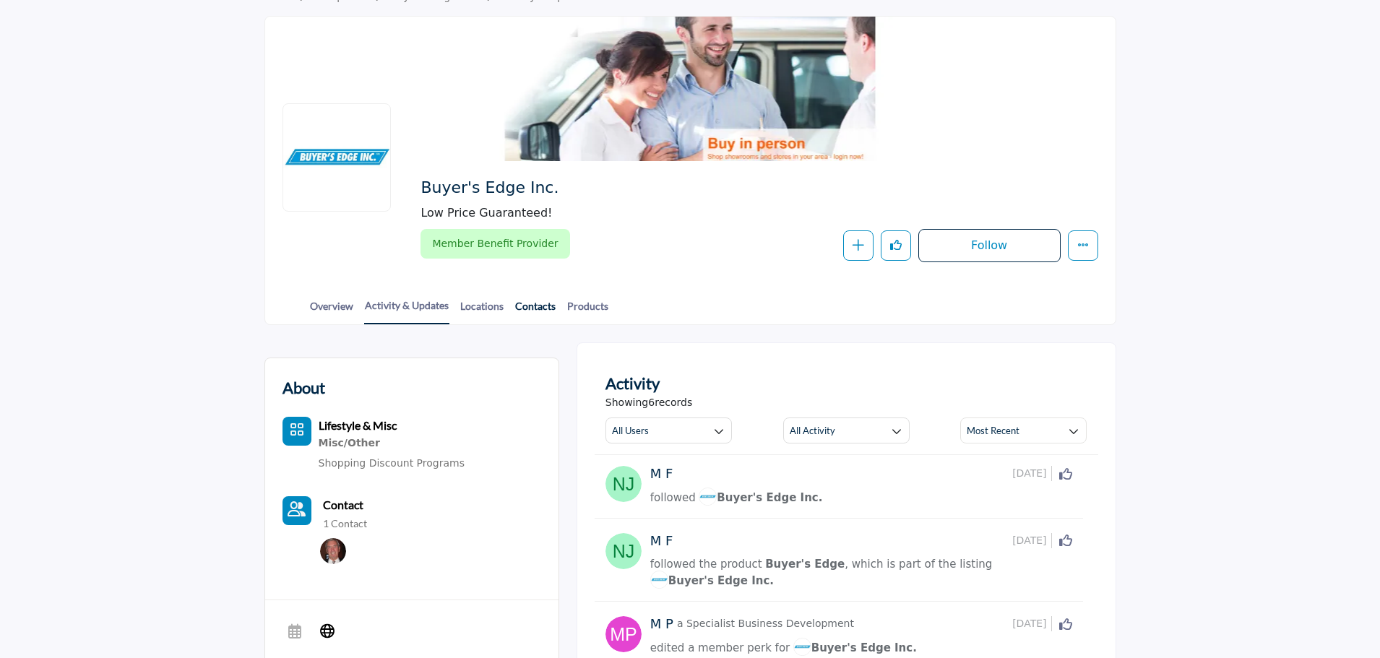
click at [535, 307] on link "Contacts" at bounding box center [535, 310] width 42 height 25
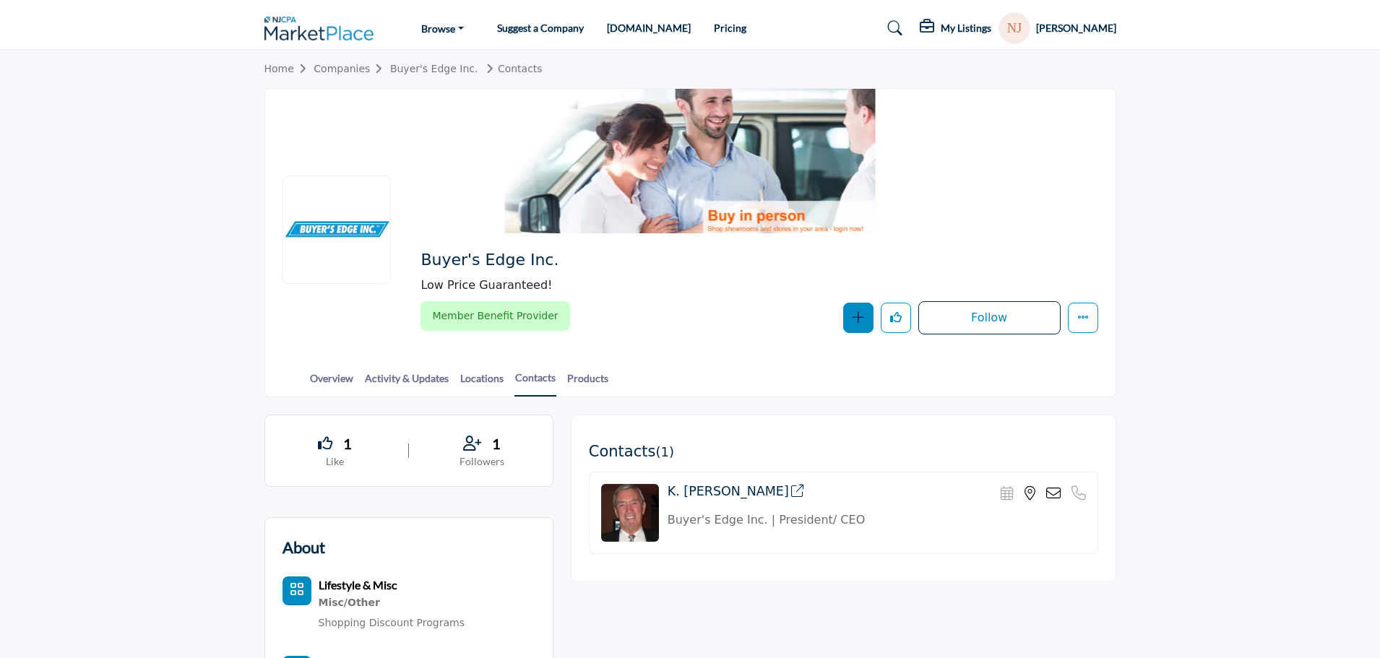
click at [865, 321] on button "button" at bounding box center [858, 318] width 30 height 30
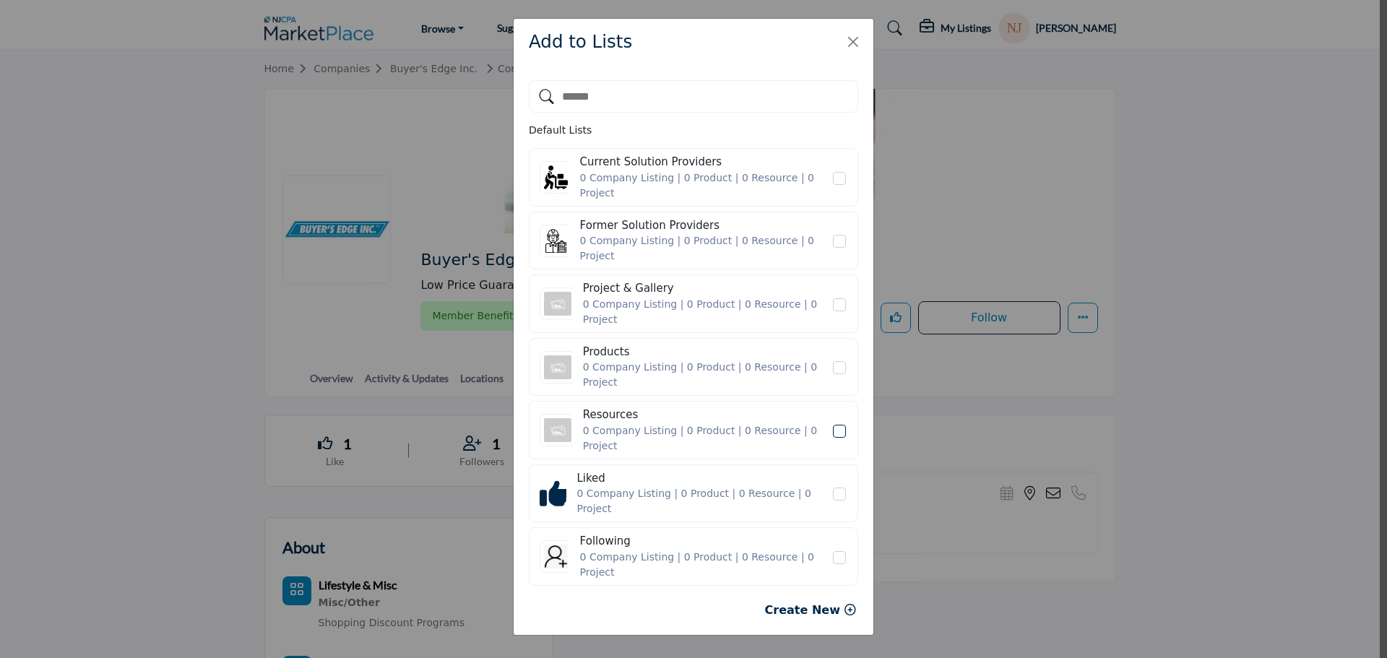
click at [835, 428] on icon "Resources" at bounding box center [839, 431] width 9 height 7
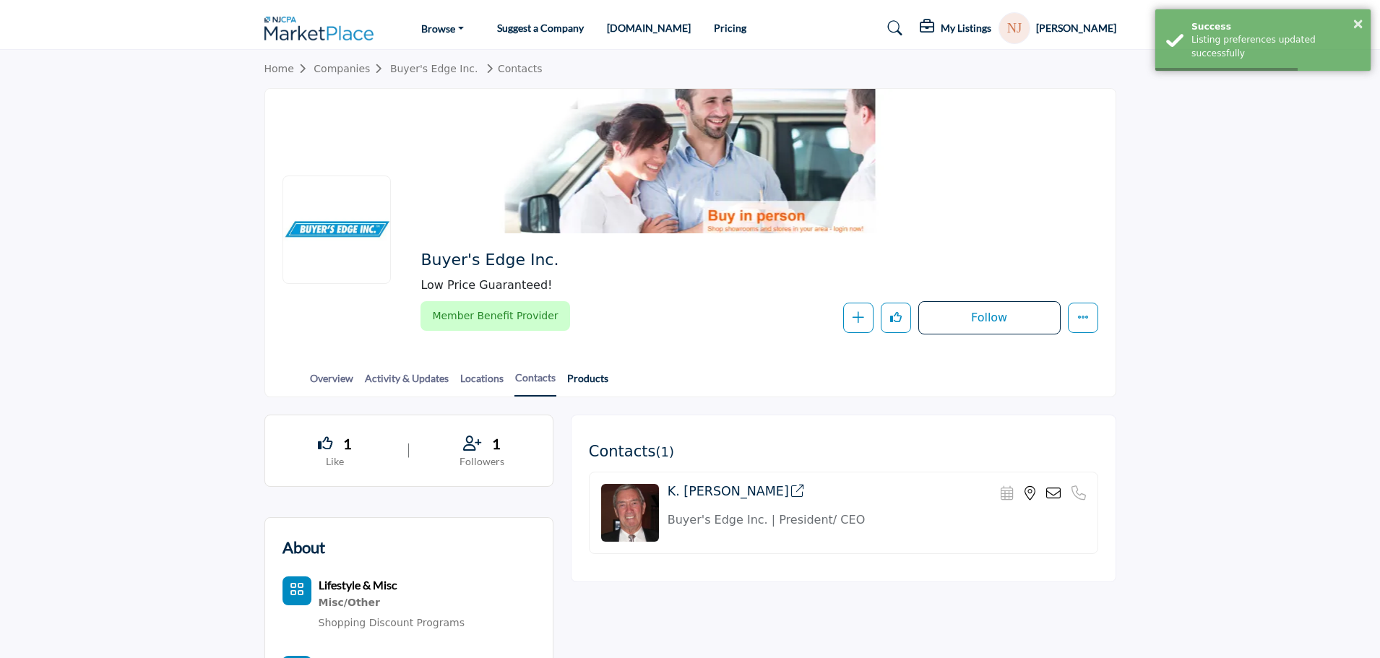
click at [590, 384] on link "Products" at bounding box center [587, 383] width 43 height 25
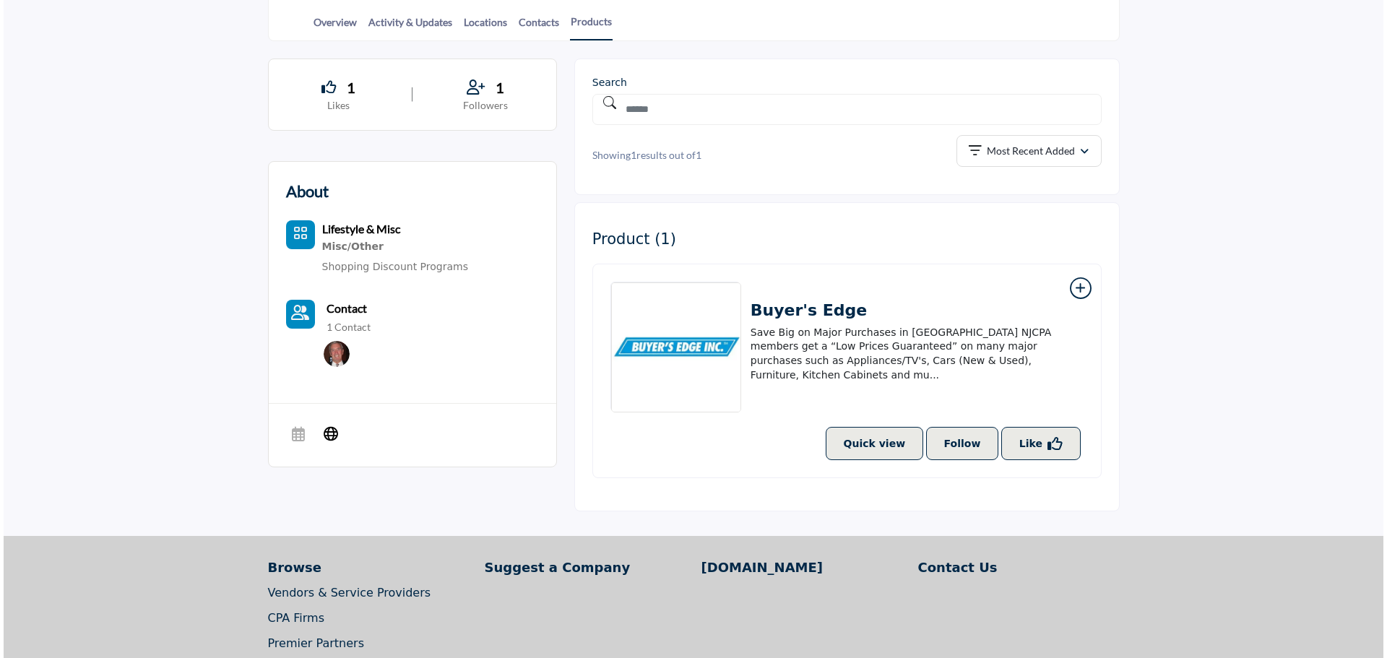
scroll to position [361, 0]
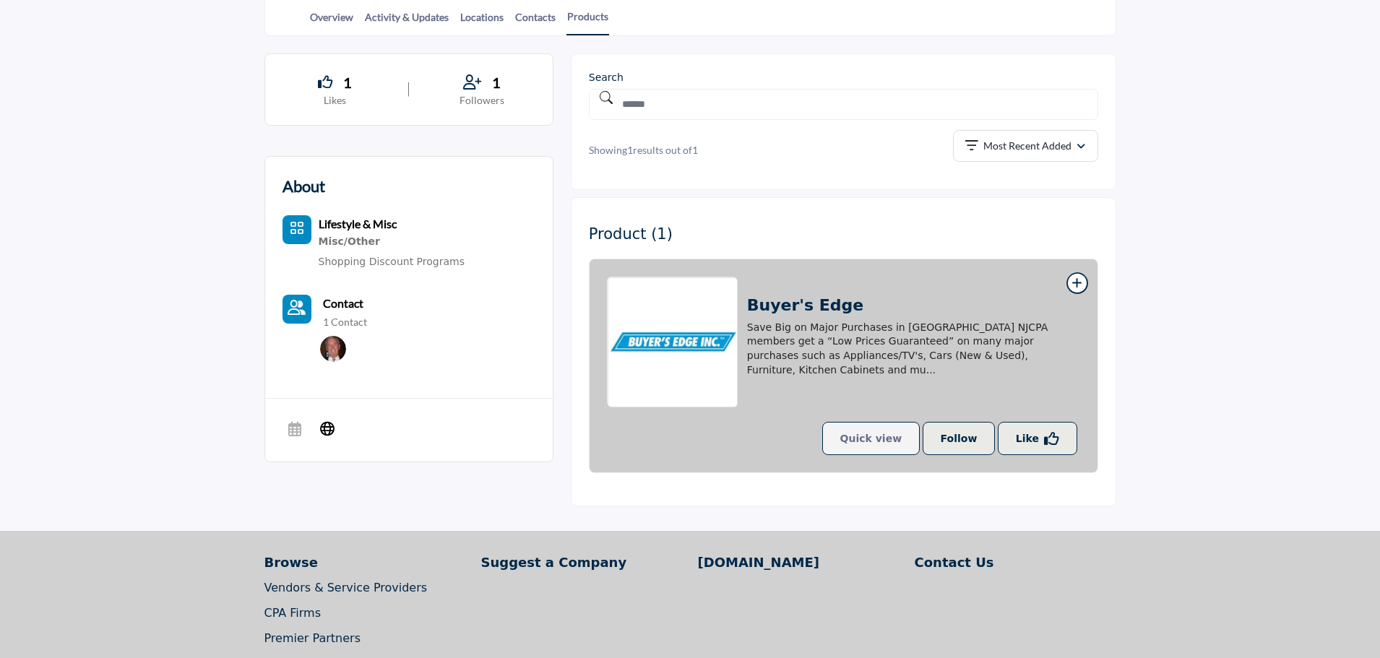
click at [895, 436] on button "Quick view" at bounding box center [871, 438] width 98 height 33
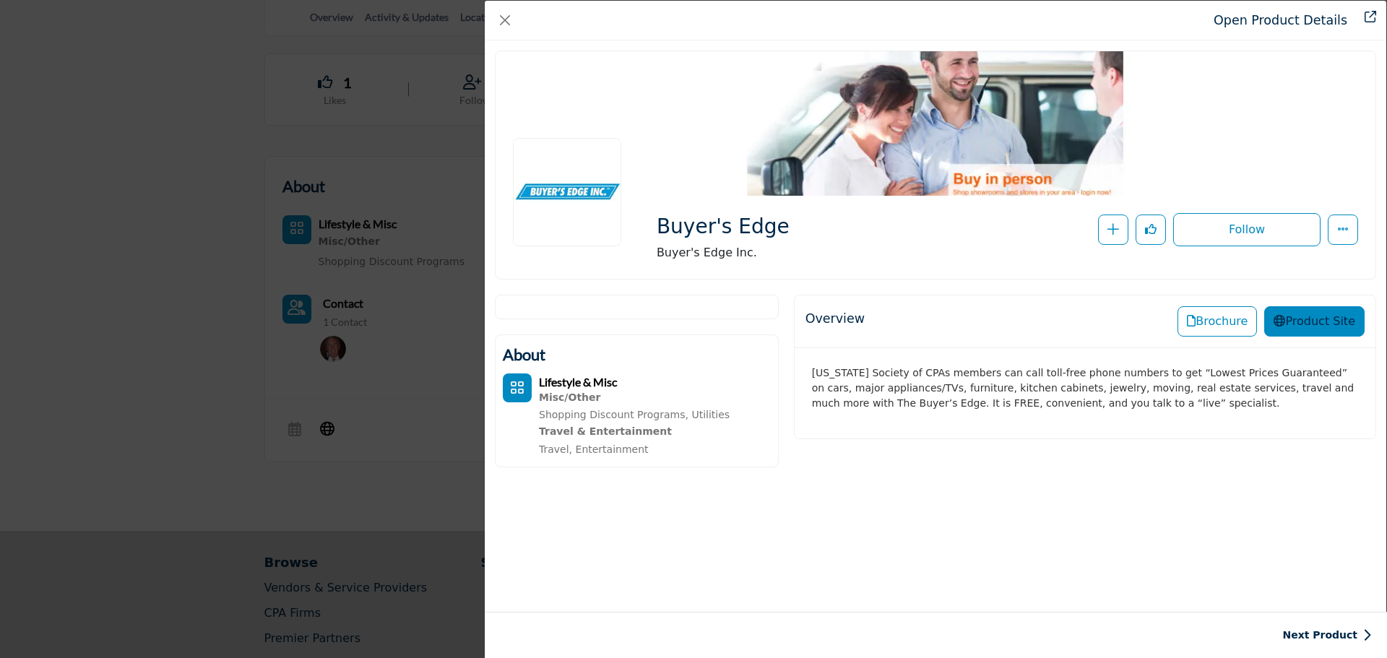
click at [1328, 321] on button "Product Site" at bounding box center [1314, 321] width 100 height 30
